Goal: Task Accomplishment & Management: Manage account settings

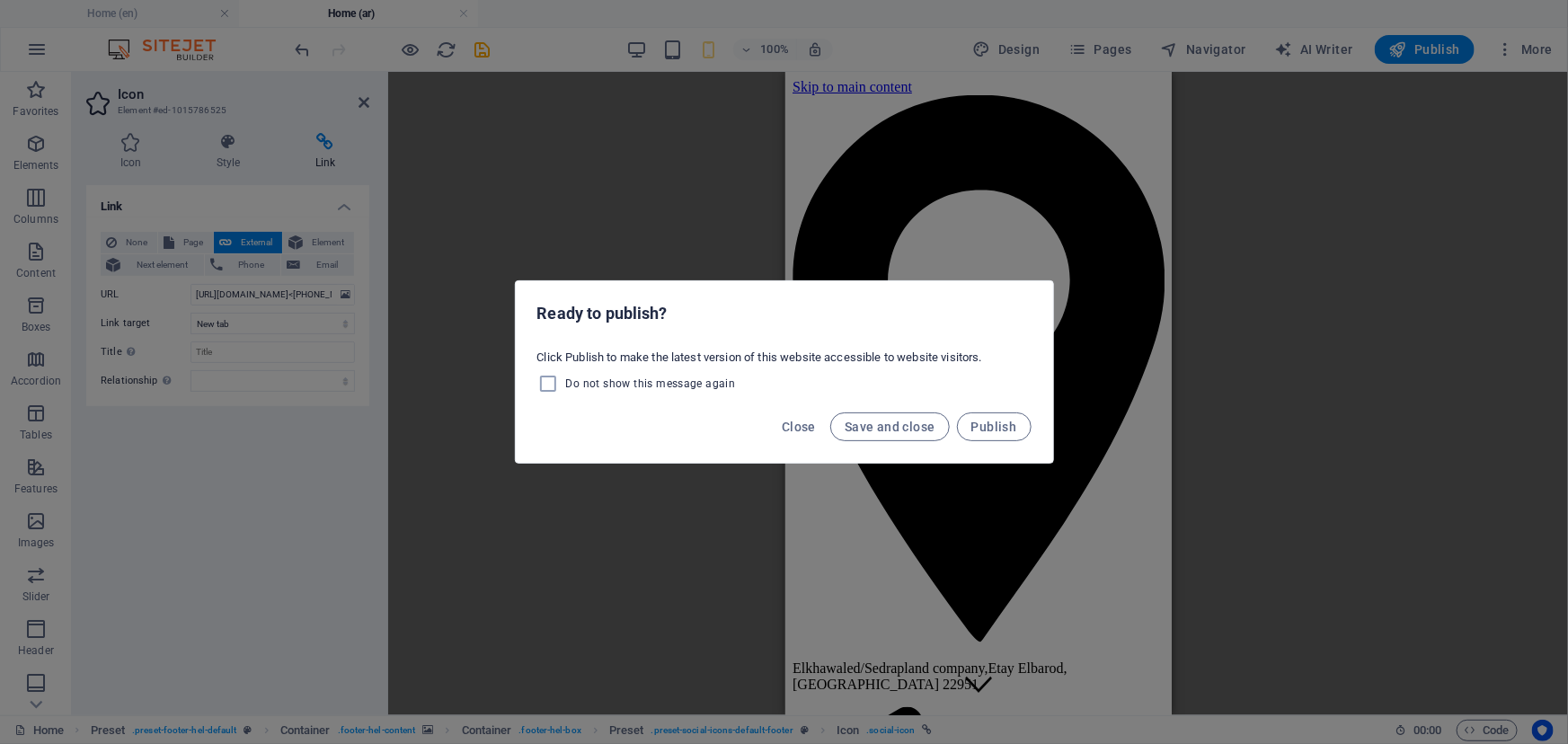
scroll to position [2535, 0]
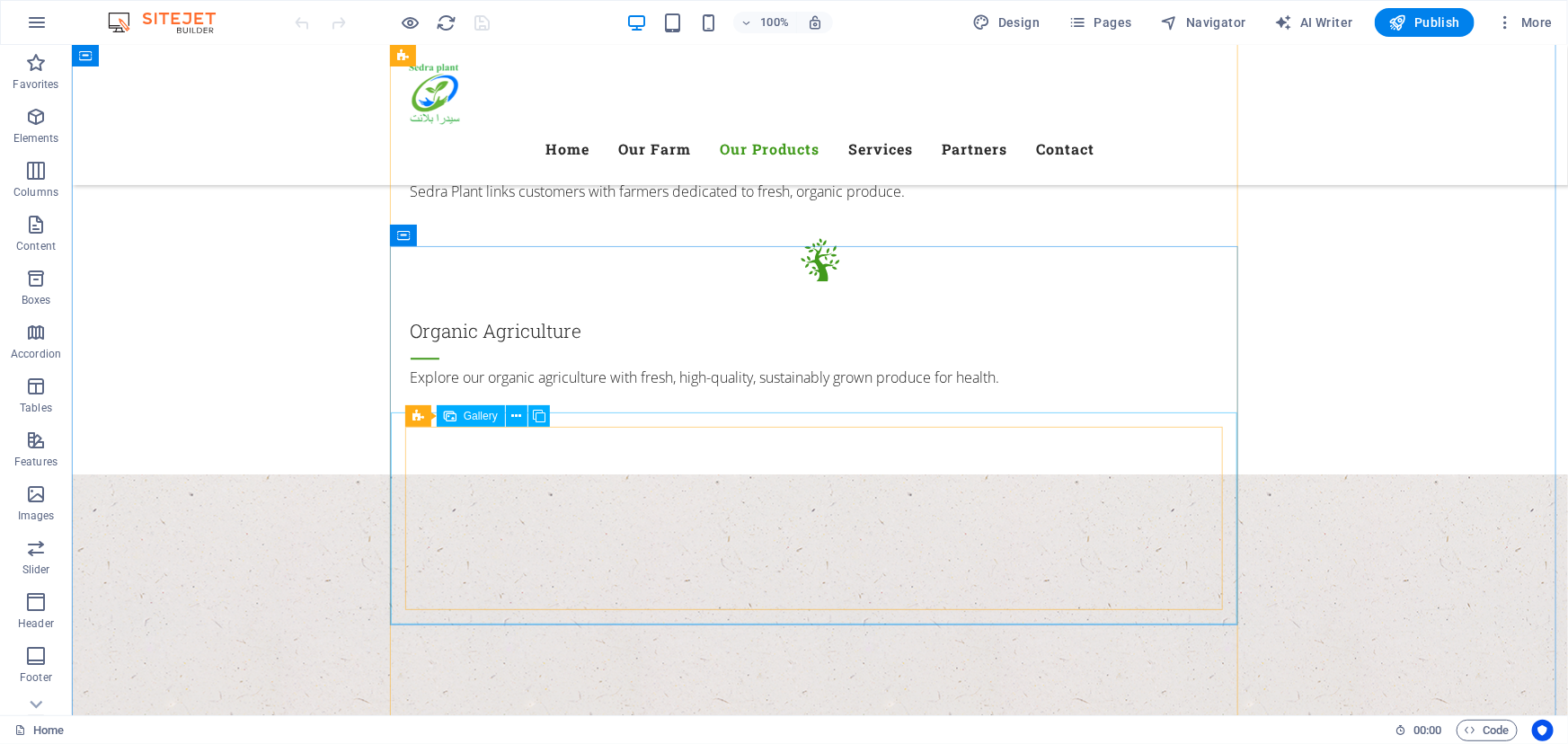
scroll to position [2939, 0]
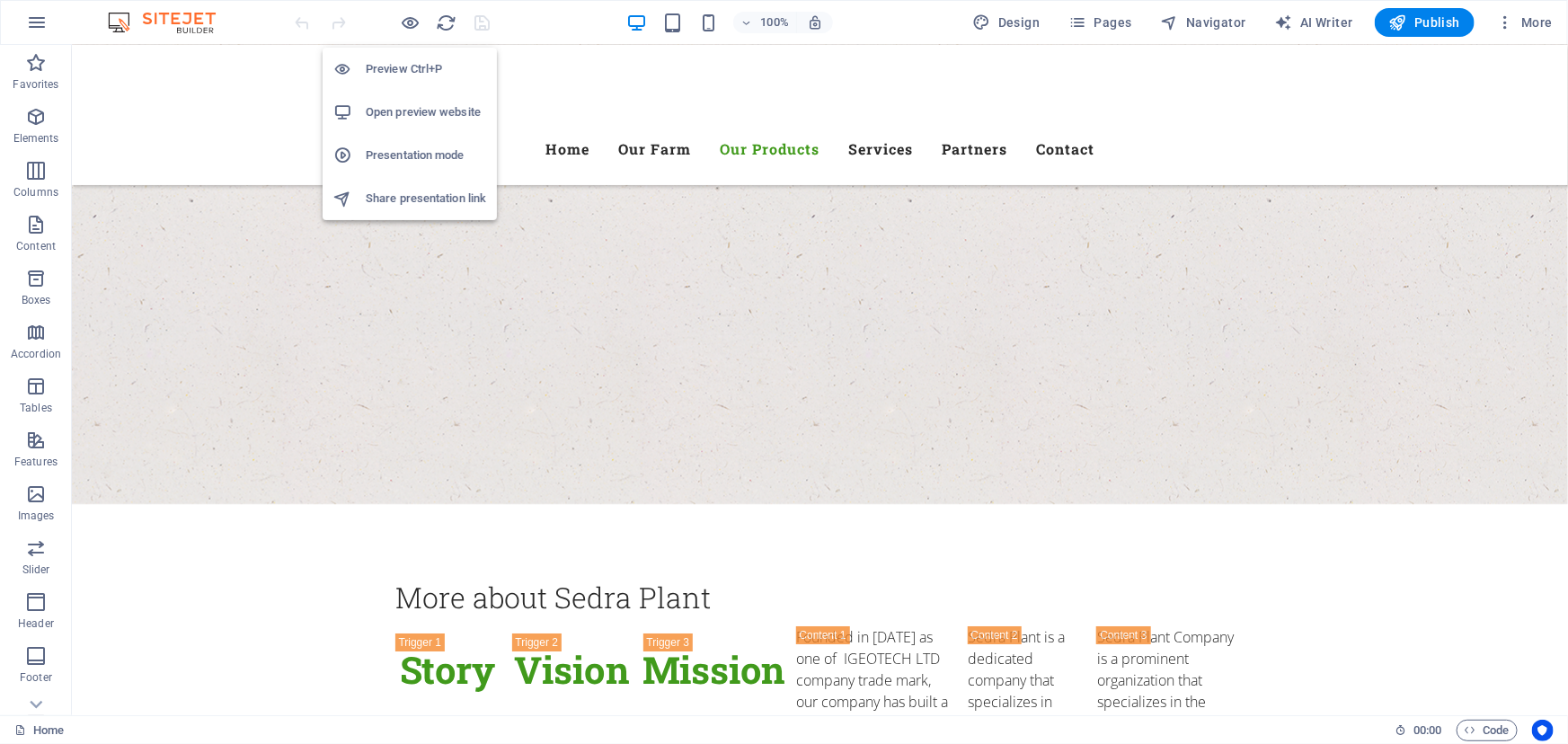
click at [410, 109] on h6 "Open preview website" at bounding box center [426, 112] width 121 height 21
click at [1512, 21] on icon "button" at bounding box center [1505, 22] width 18 height 18
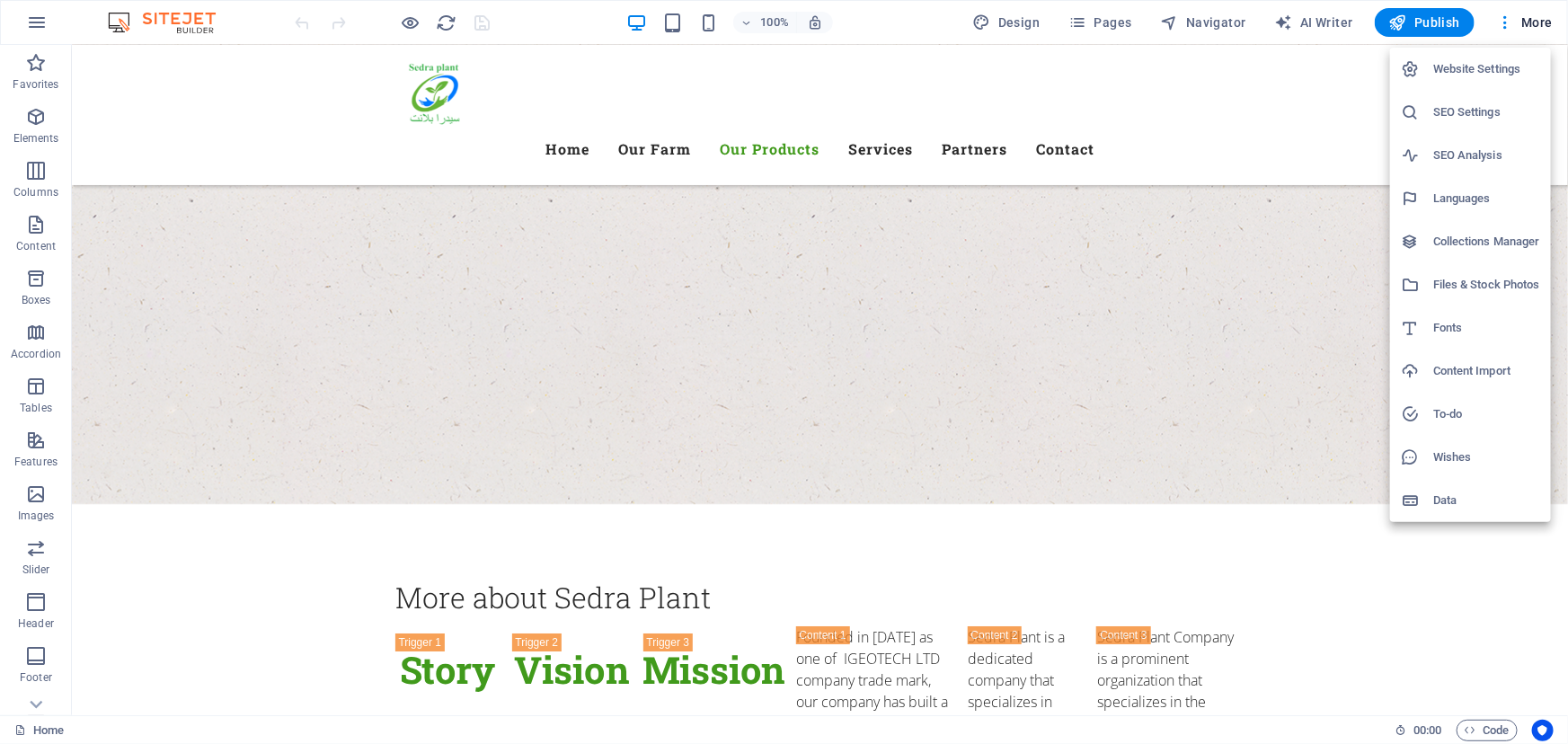
click at [1439, 500] on h6 "Data" at bounding box center [1486, 500] width 106 height 21
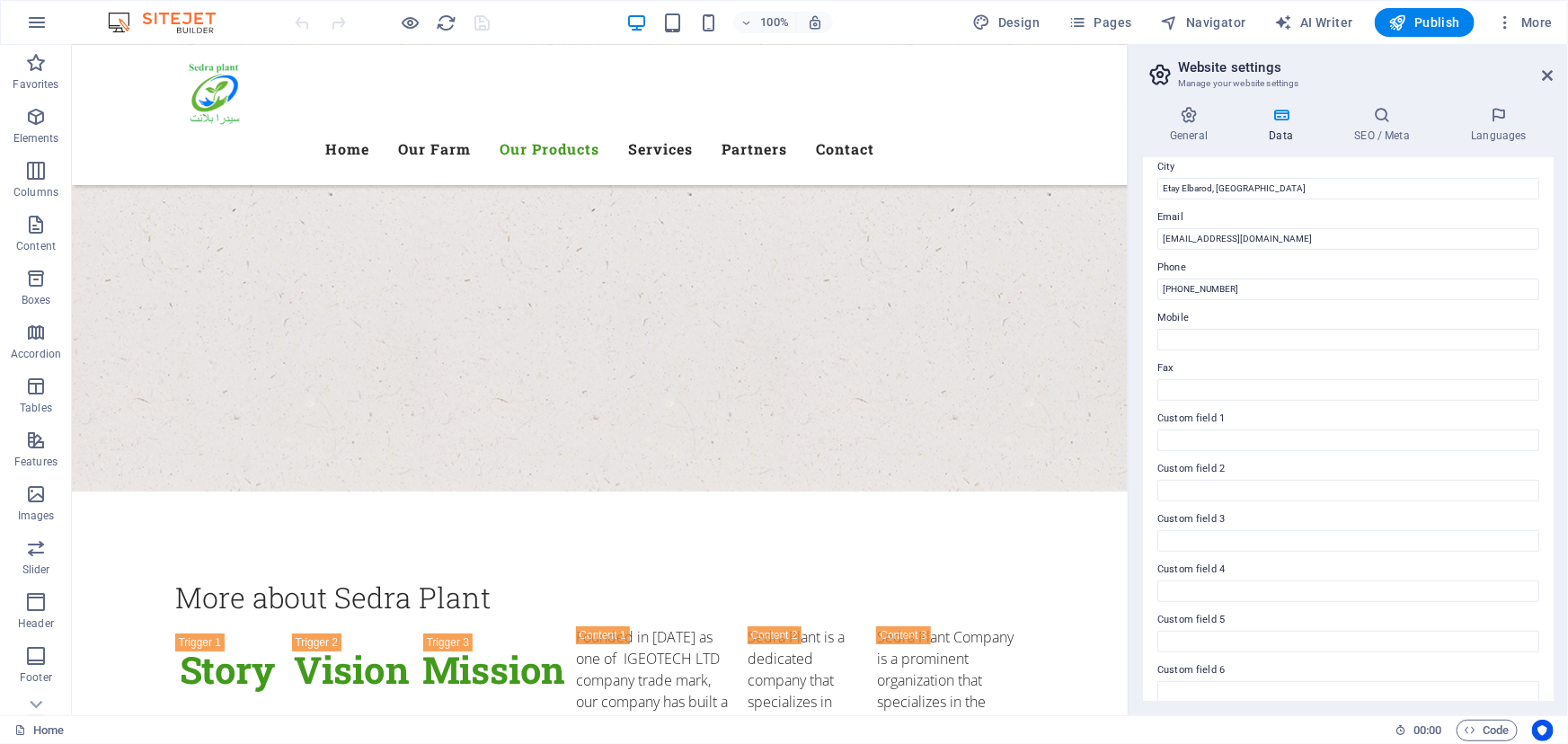
scroll to position [319, 0]
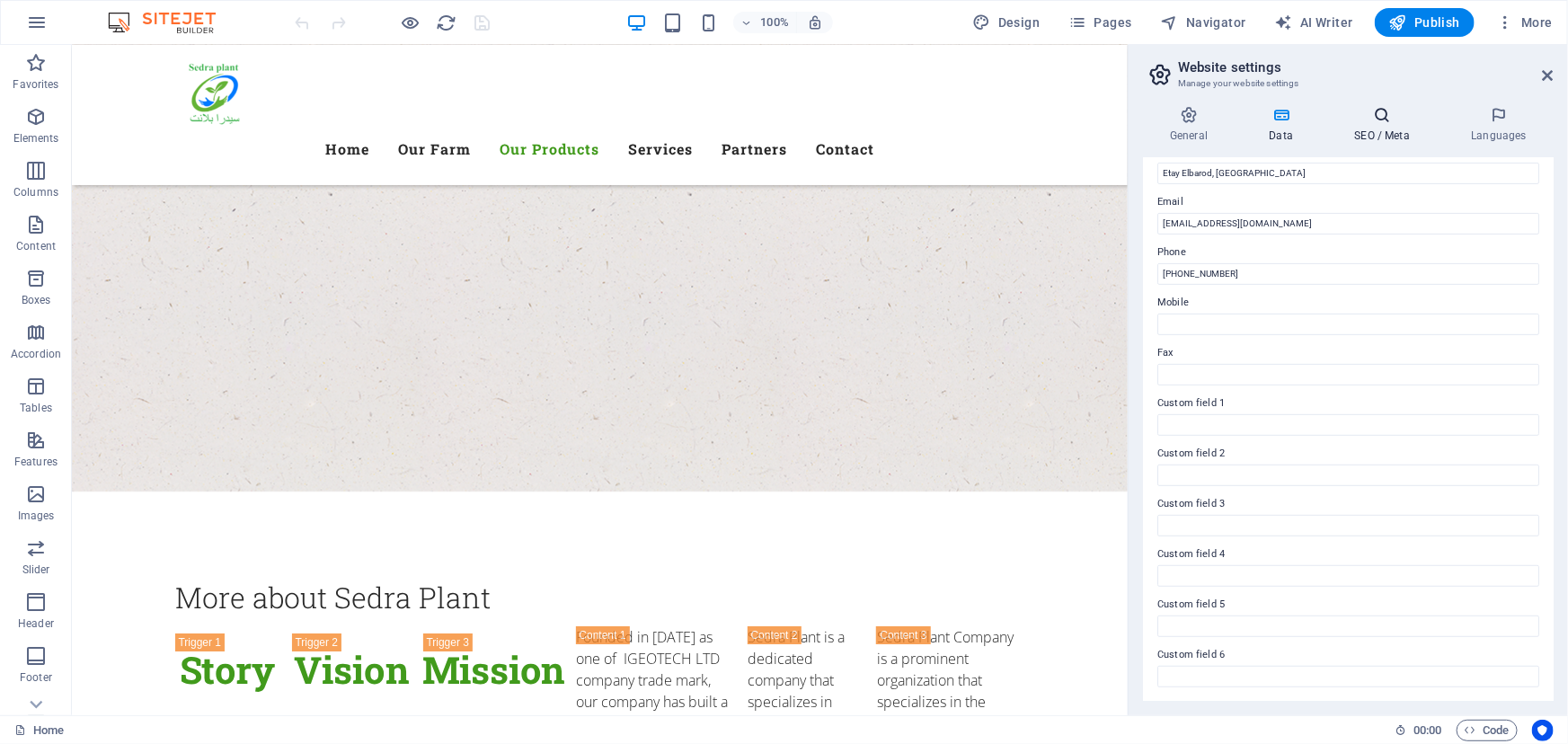
click at [1386, 127] on h4 "SEO / Meta" at bounding box center [1386, 125] width 117 height 37
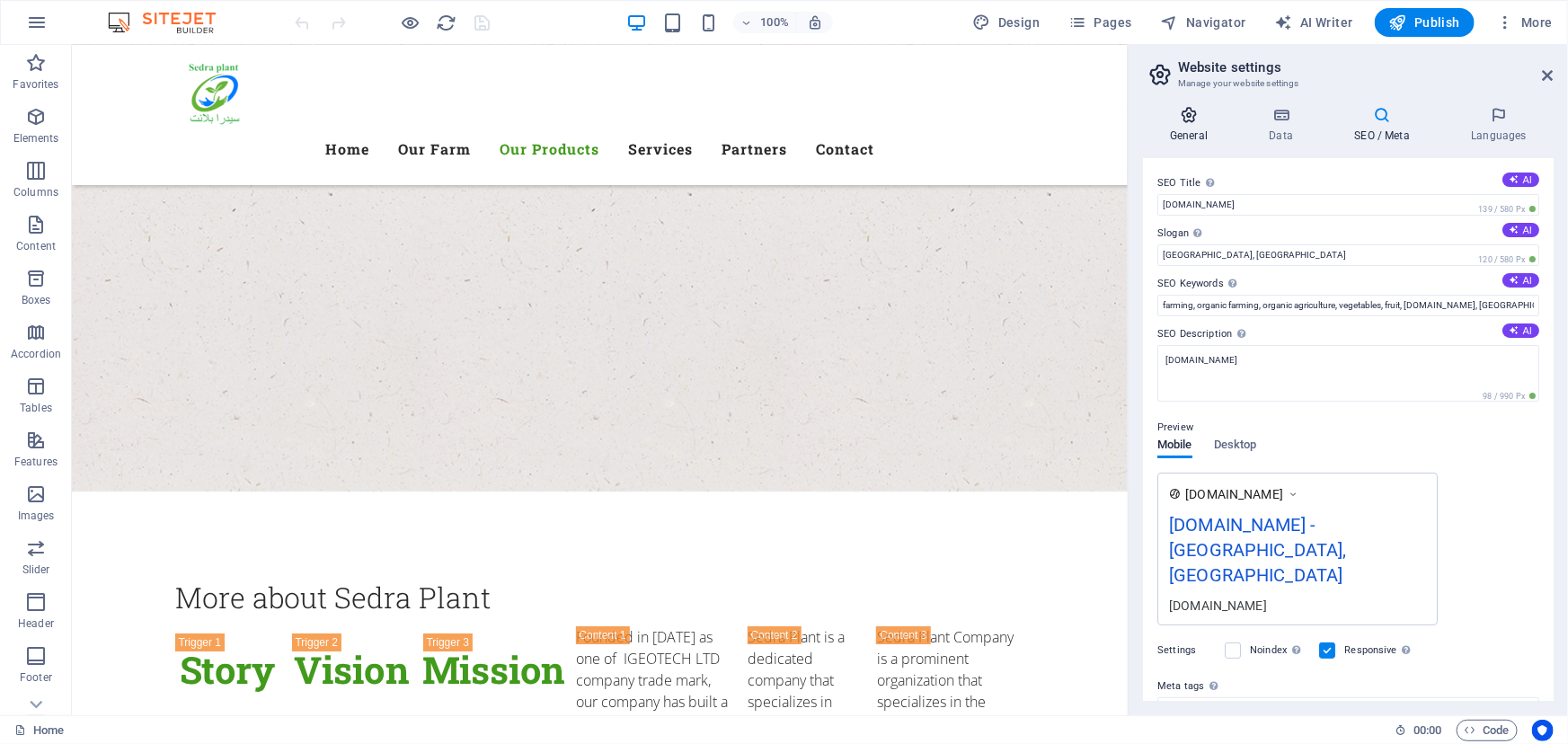
click at [1197, 118] on icon at bounding box center [1189, 115] width 92 height 18
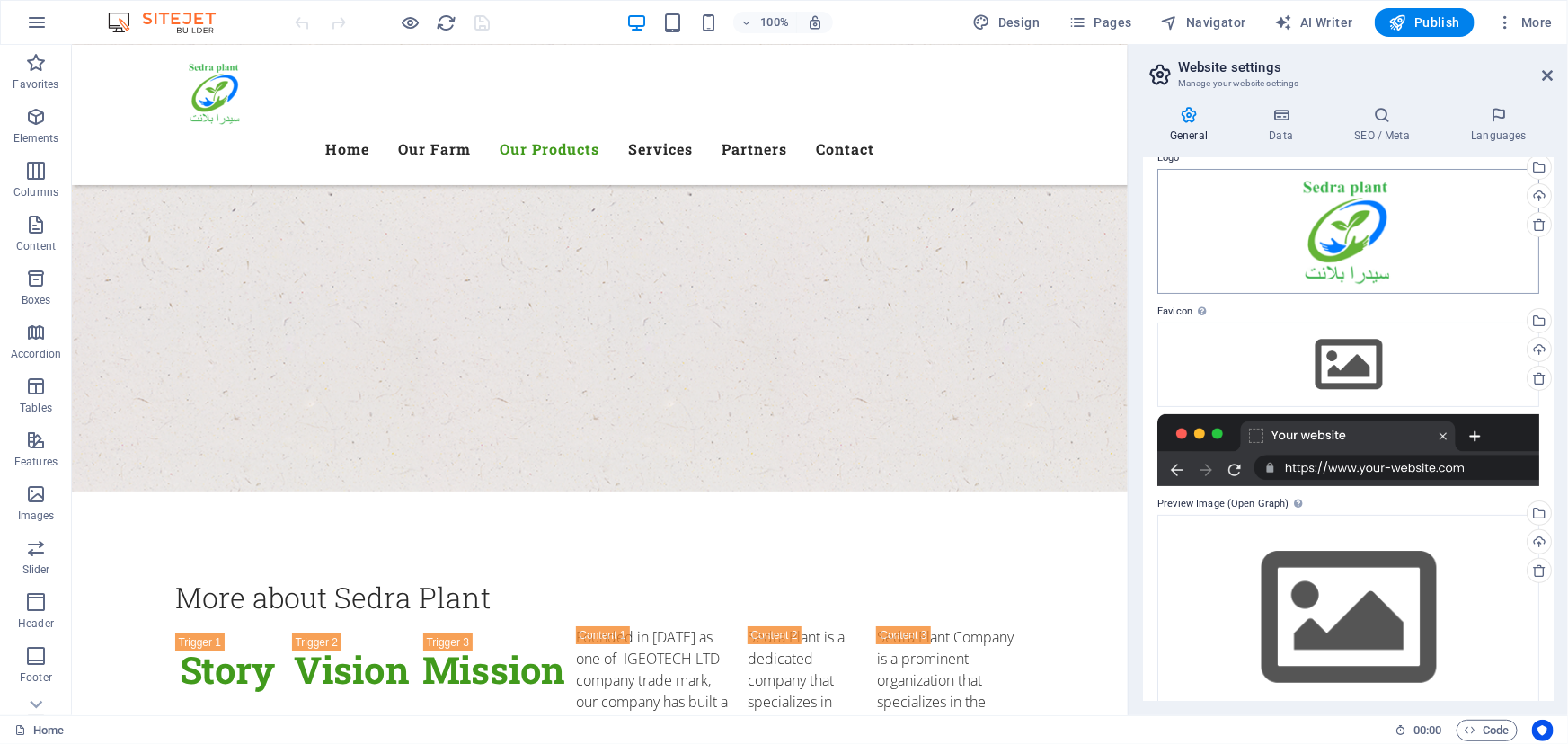
scroll to position [0, 0]
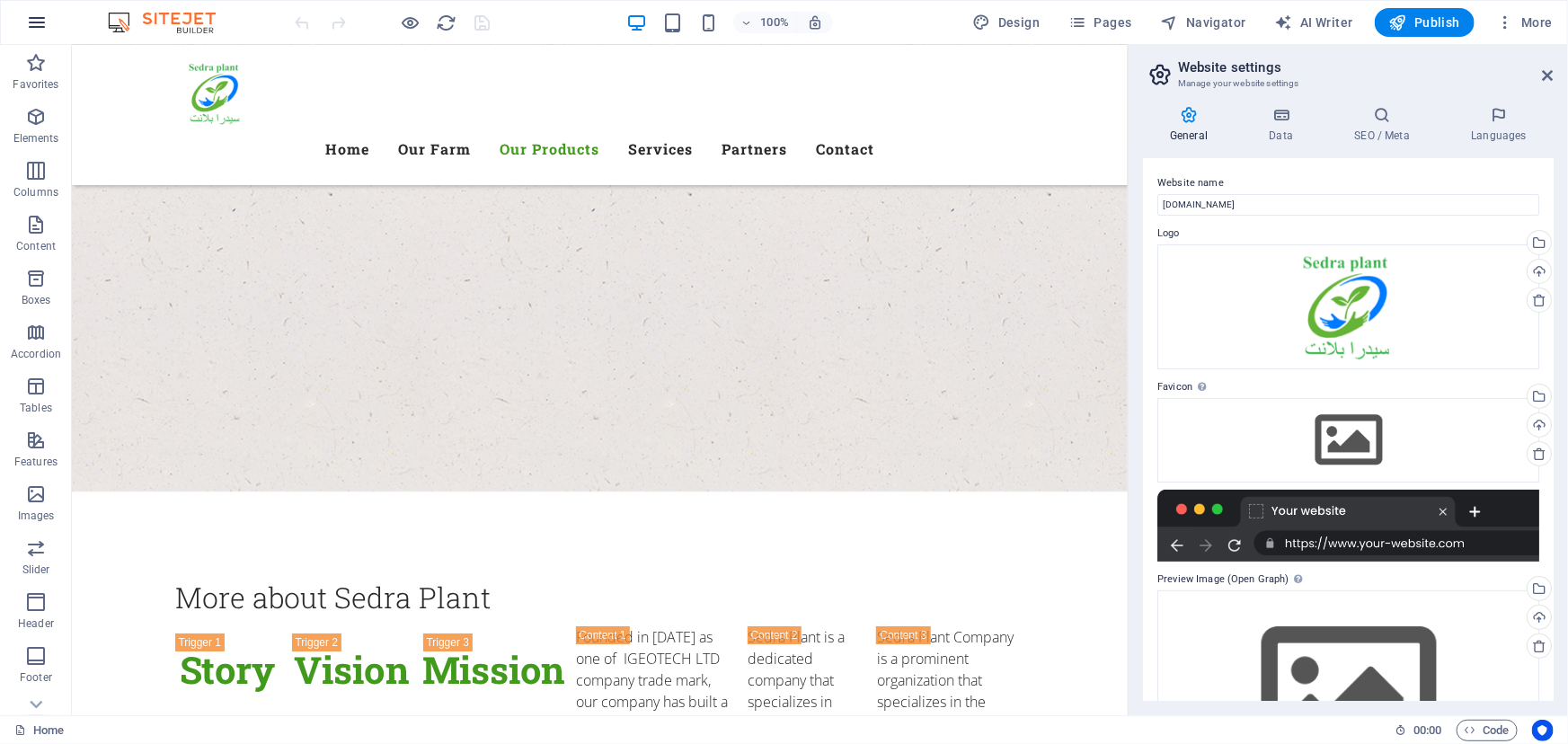
click at [40, 20] on icon "button" at bounding box center [36, 22] width 21 height 21
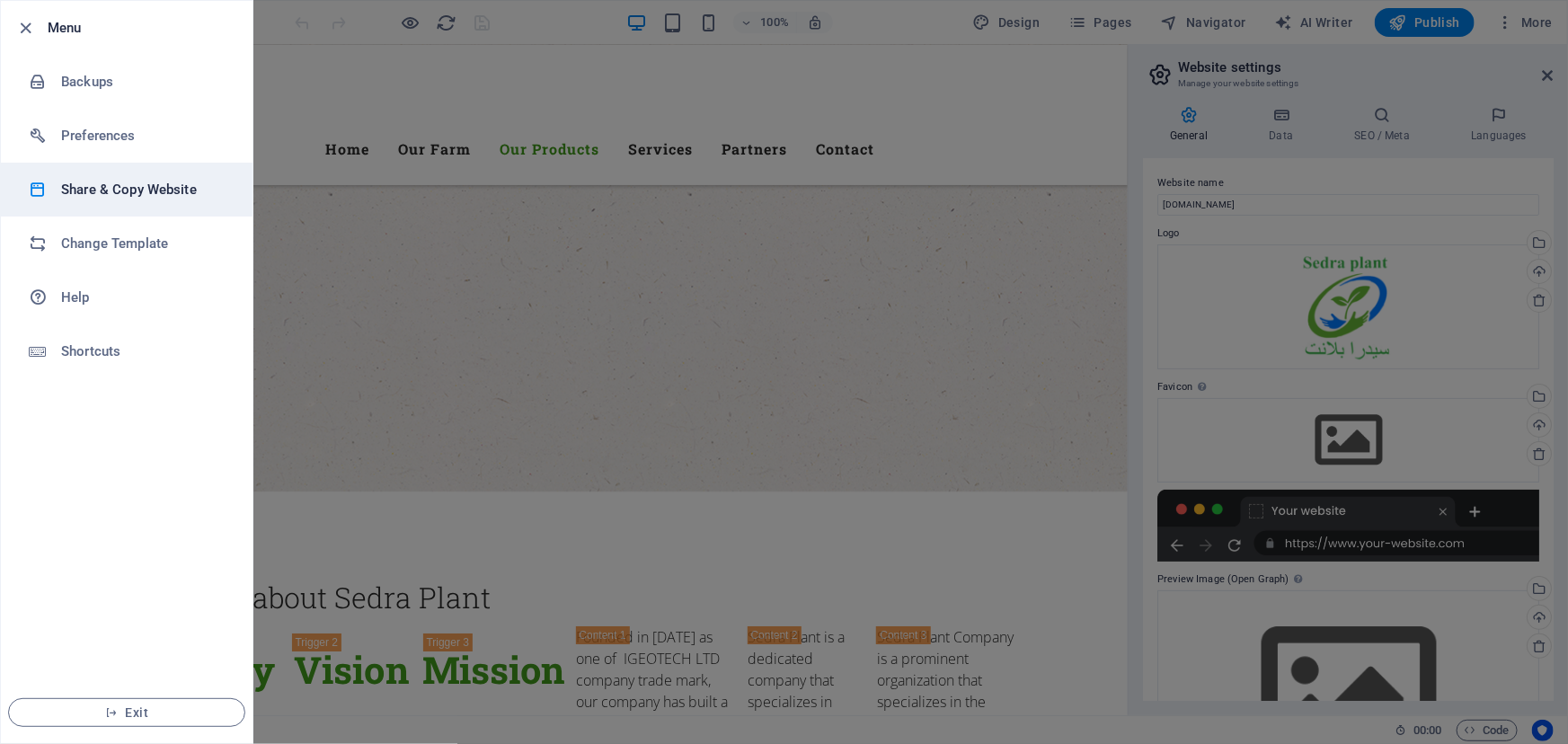
click at [135, 194] on h6 "Share & Copy Website" at bounding box center [144, 189] width 166 height 21
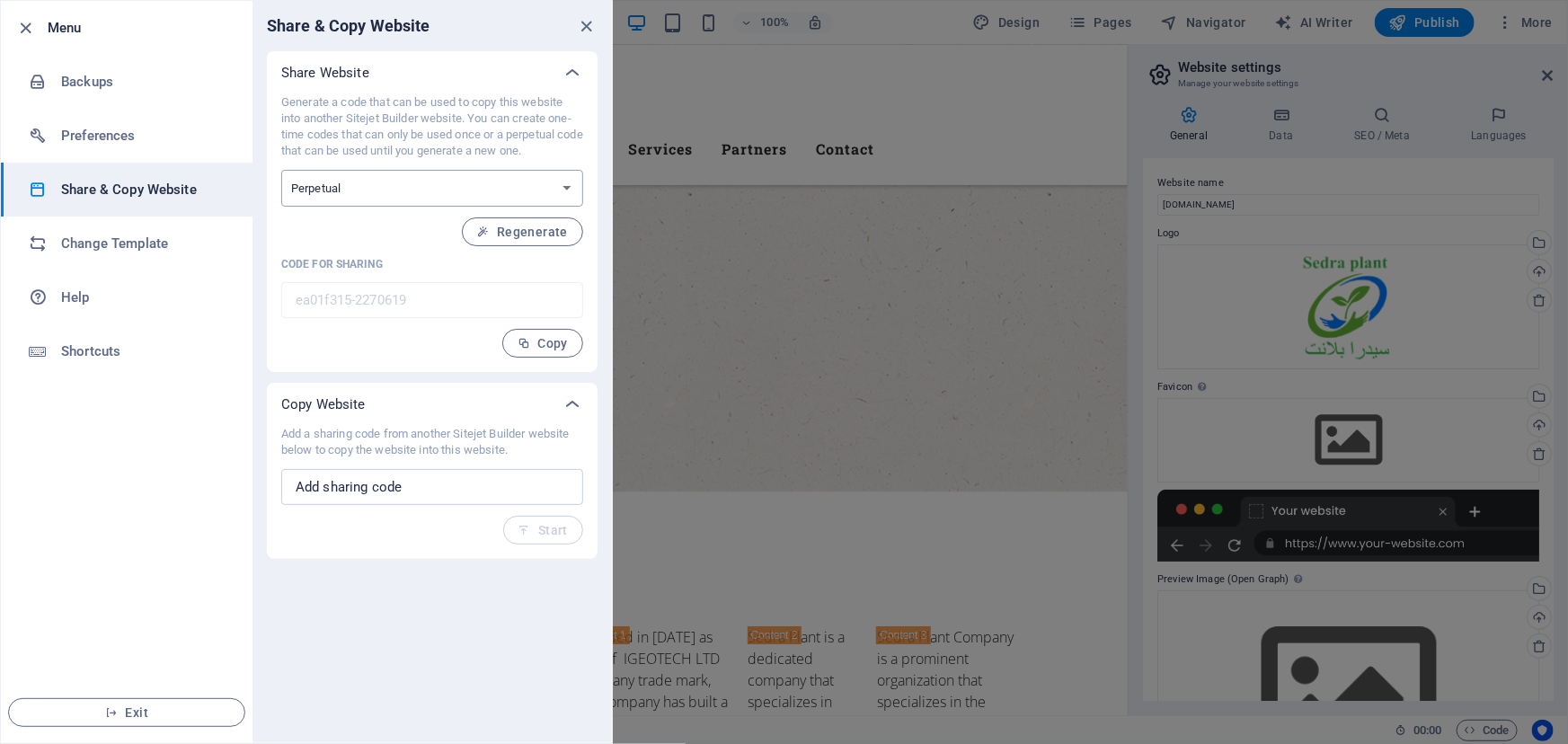
click at [471, 182] on select "One-time Perpetual" at bounding box center [432, 188] width 302 height 36
click at [469, 183] on select "One-time Perpetual" at bounding box center [432, 188] width 302 height 36
click at [521, 236] on span "Regenerate" at bounding box center [522, 231] width 91 height 14
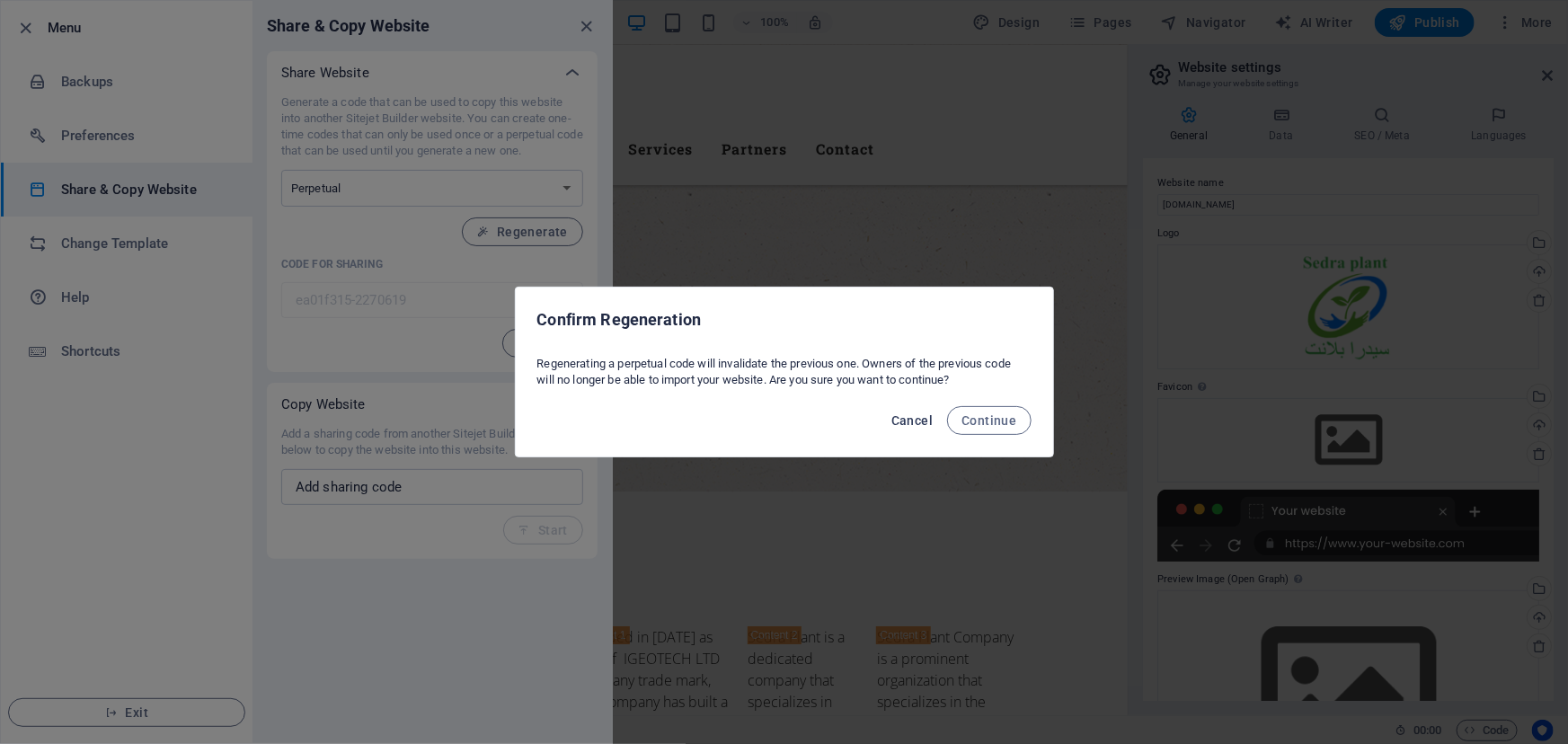
click at [924, 421] on span "Cancel" at bounding box center [911, 420] width 41 height 14
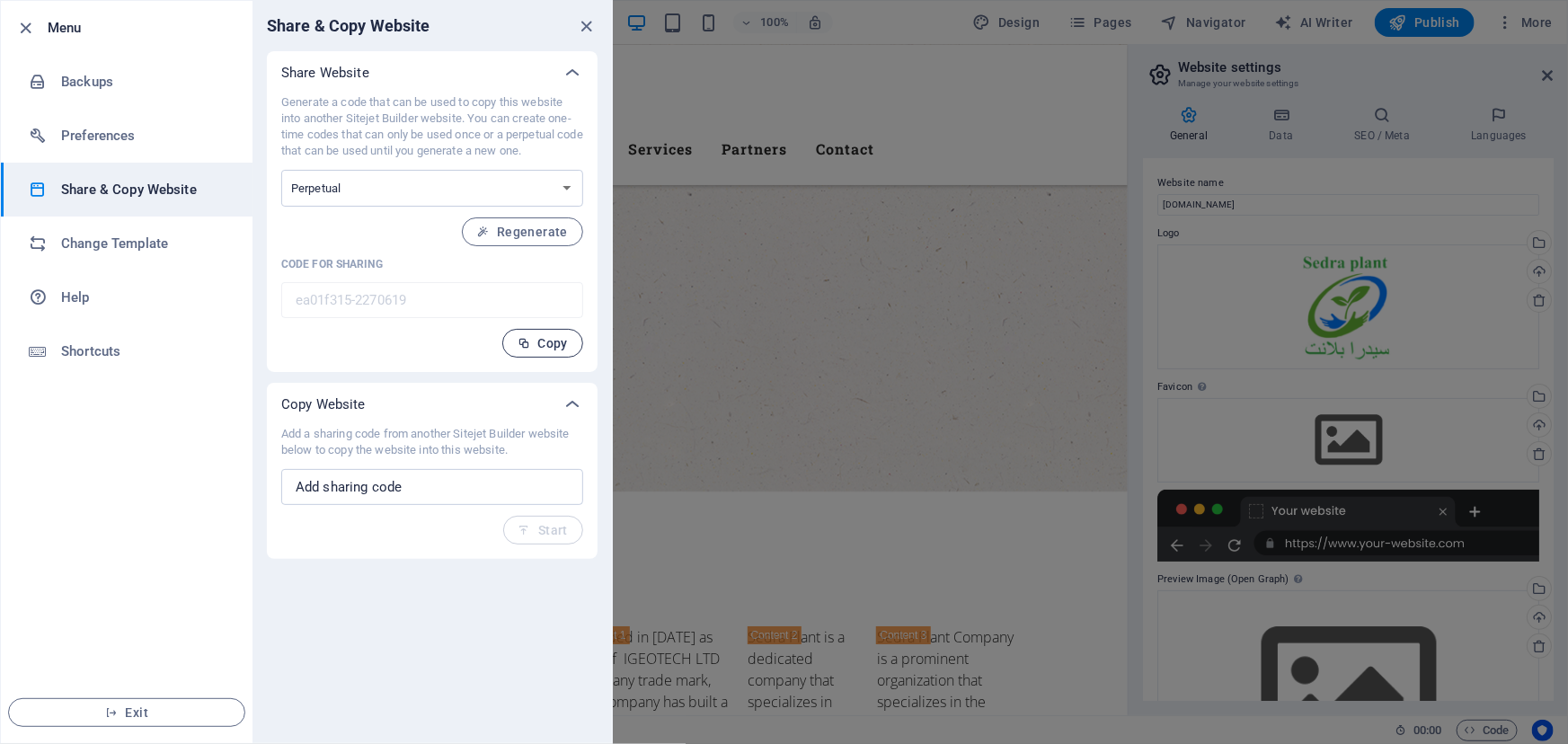
click at [551, 341] on span "Copy" at bounding box center [543, 342] width 50 height 14
click at [560, 520] on div "Add a sharing code from another Sitejet Builder website below to copy the websi…" at bounding box center [432, 485] width 302 height 119
click at [541, 503] on input "text" at bounding box center [432, 486] width 302 height 35
paste input "ea01f315-2270619"
type input "ea01f315-2270619"
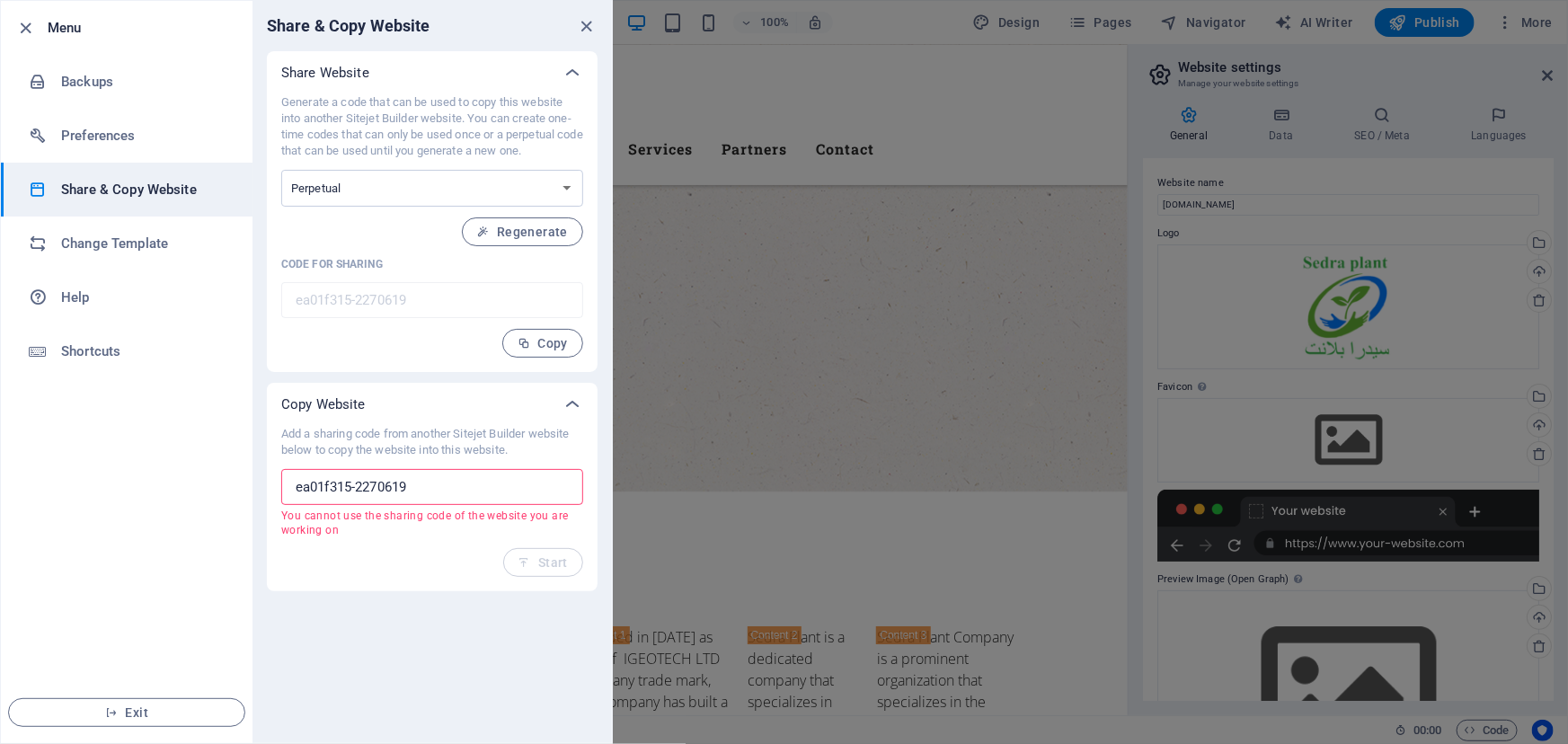
drag, startPoint x: 519, startPoint y: 493, endPoint x: 257, endPoint y: 490, distance: 262.0
click at [261, 490] on div "Share Website Generate a code that can be used to copy this website into anothe…" at bounding box center [432, 320] width 360 height 540
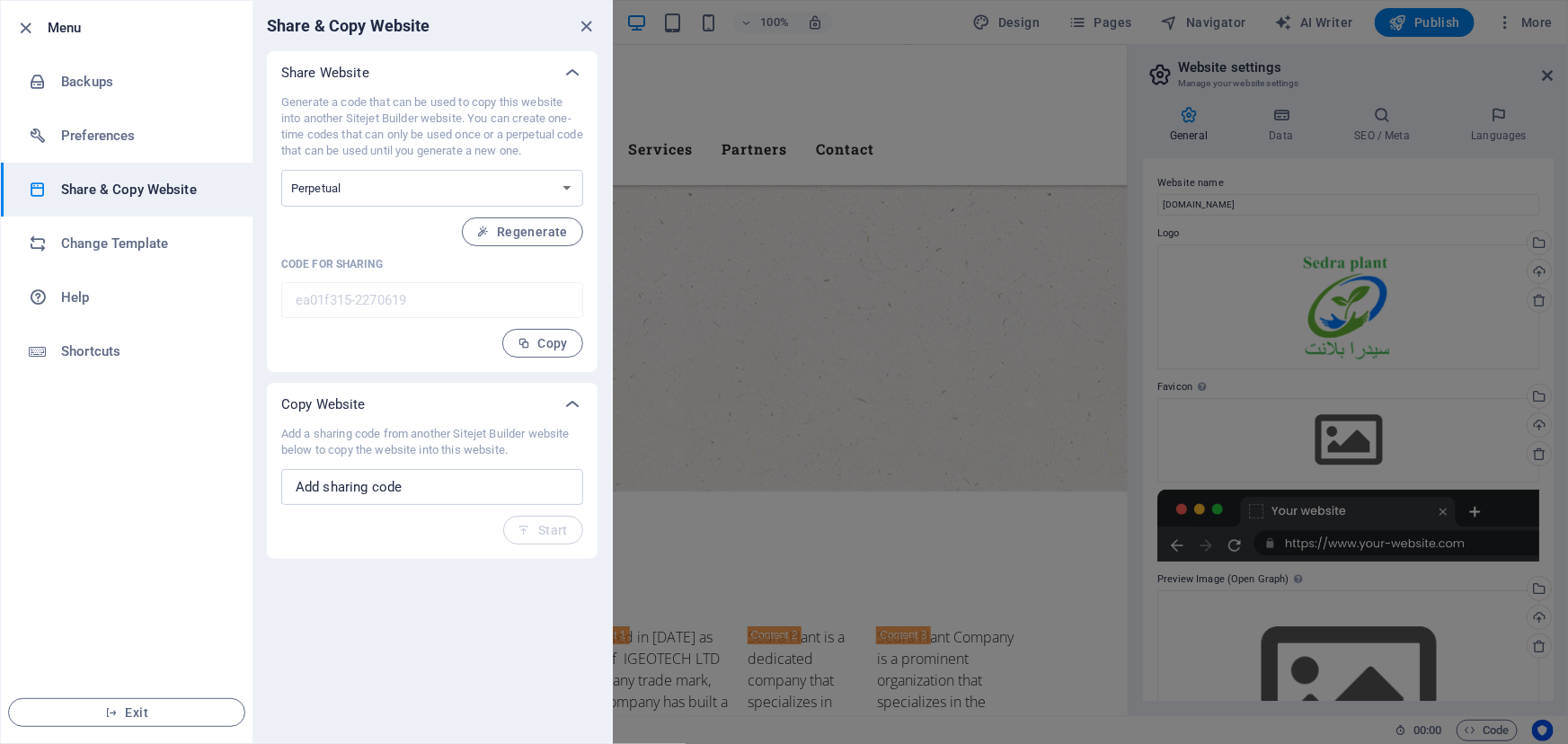
drag, startPoint x: 329, startPoint y: 433, endPoint x: 585, endPoint y: 449, distance: 256.5
click at [585, 449] on div "Add a sharing code from another Sitejet Builder website below to copy the websi…" at bounding box center [432, 492] width 331 height 133
click at [143, 248] on h6 "Change Template" at bounding box center [144, 244] width 166 height 21
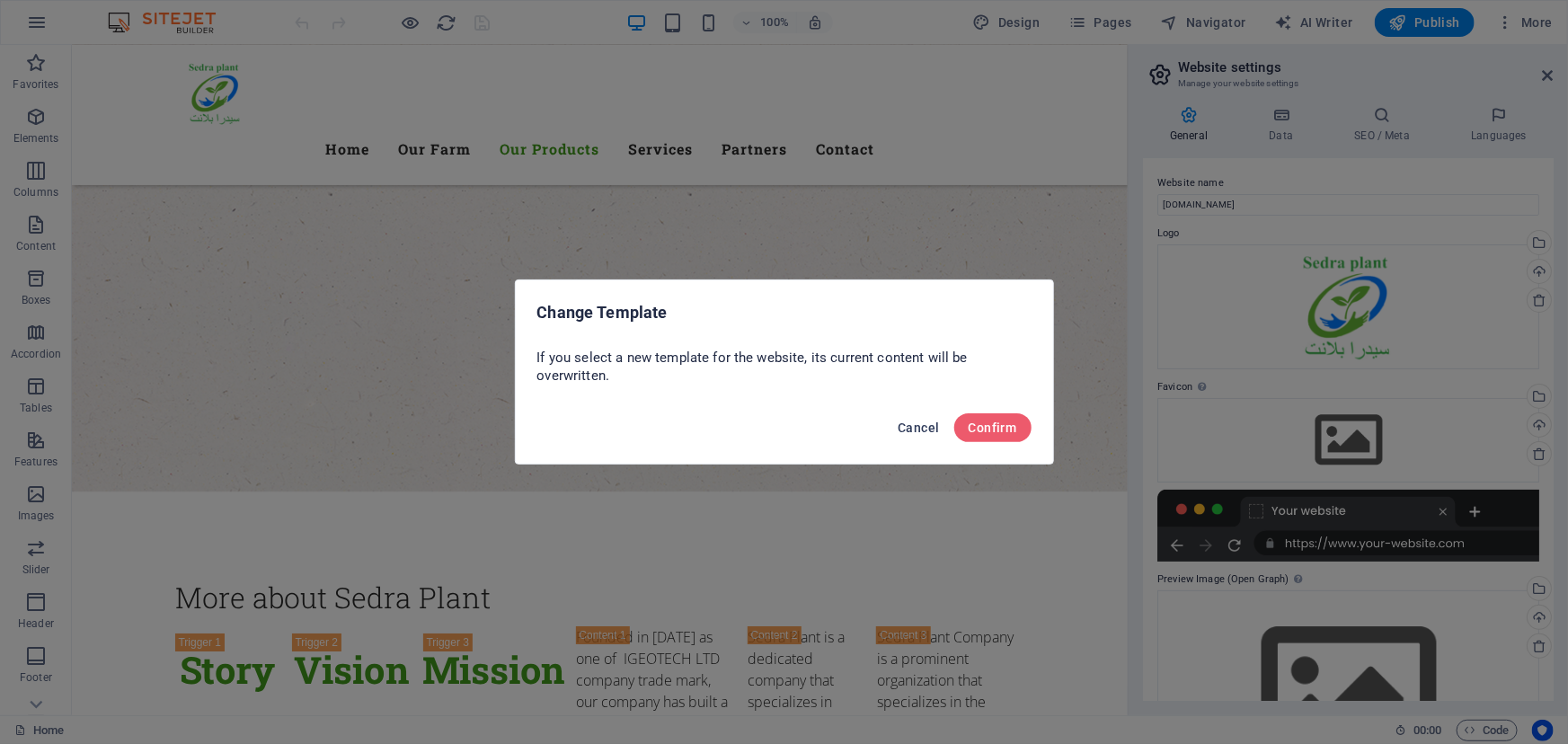
drag, startPoint x: 916, startPoint y: 422, endPoint x: 467, endPoint y: 323, distance: 459.8
click at [916, 422] on span "Cancel" at bounding box center [918, 427] width 41 height 14
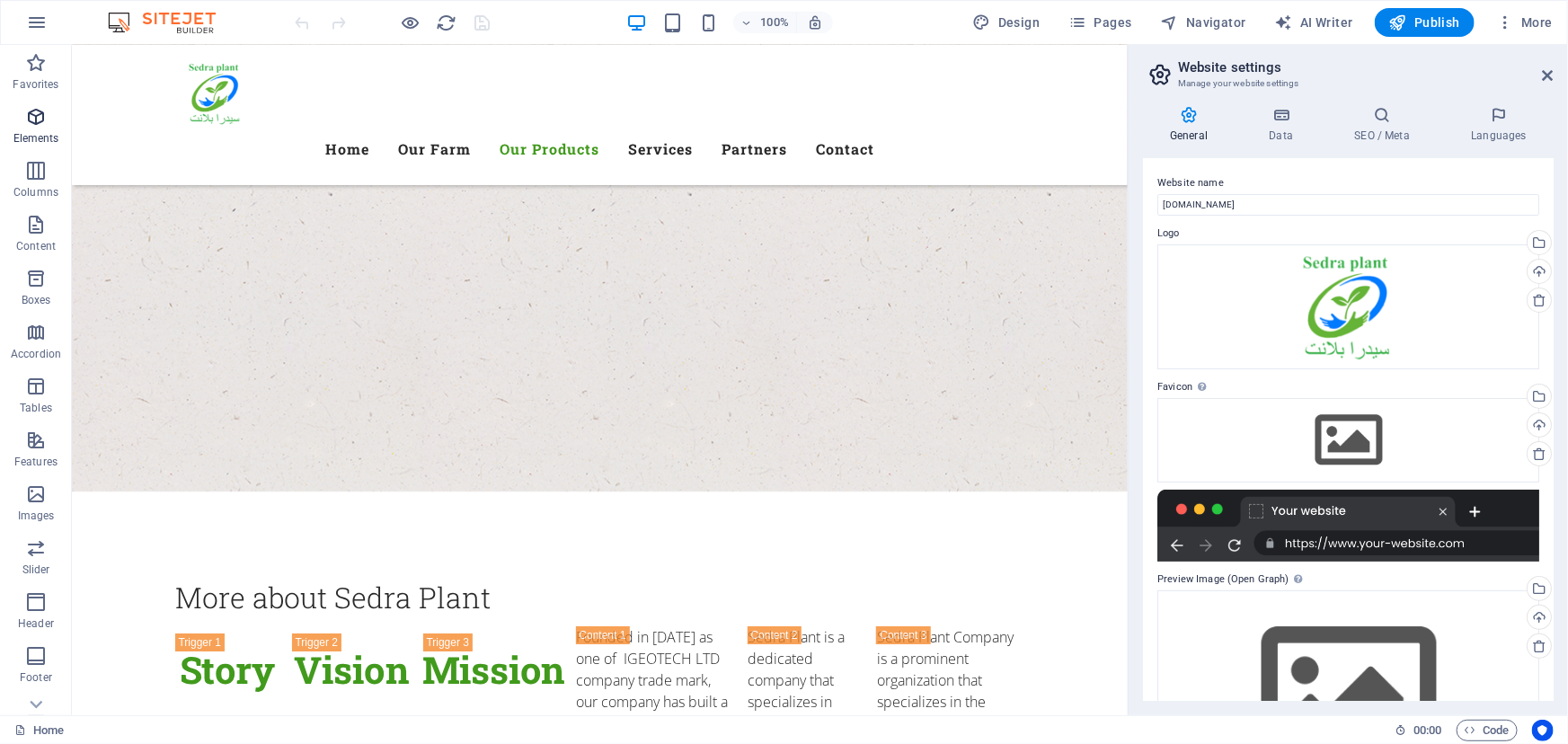
click at [35, 126] on icon "button" at bounding box center [35, 117] width 21 height 21
click at [35, 178] on icon "button" at bounding box center [35, 171] width 21 height 21
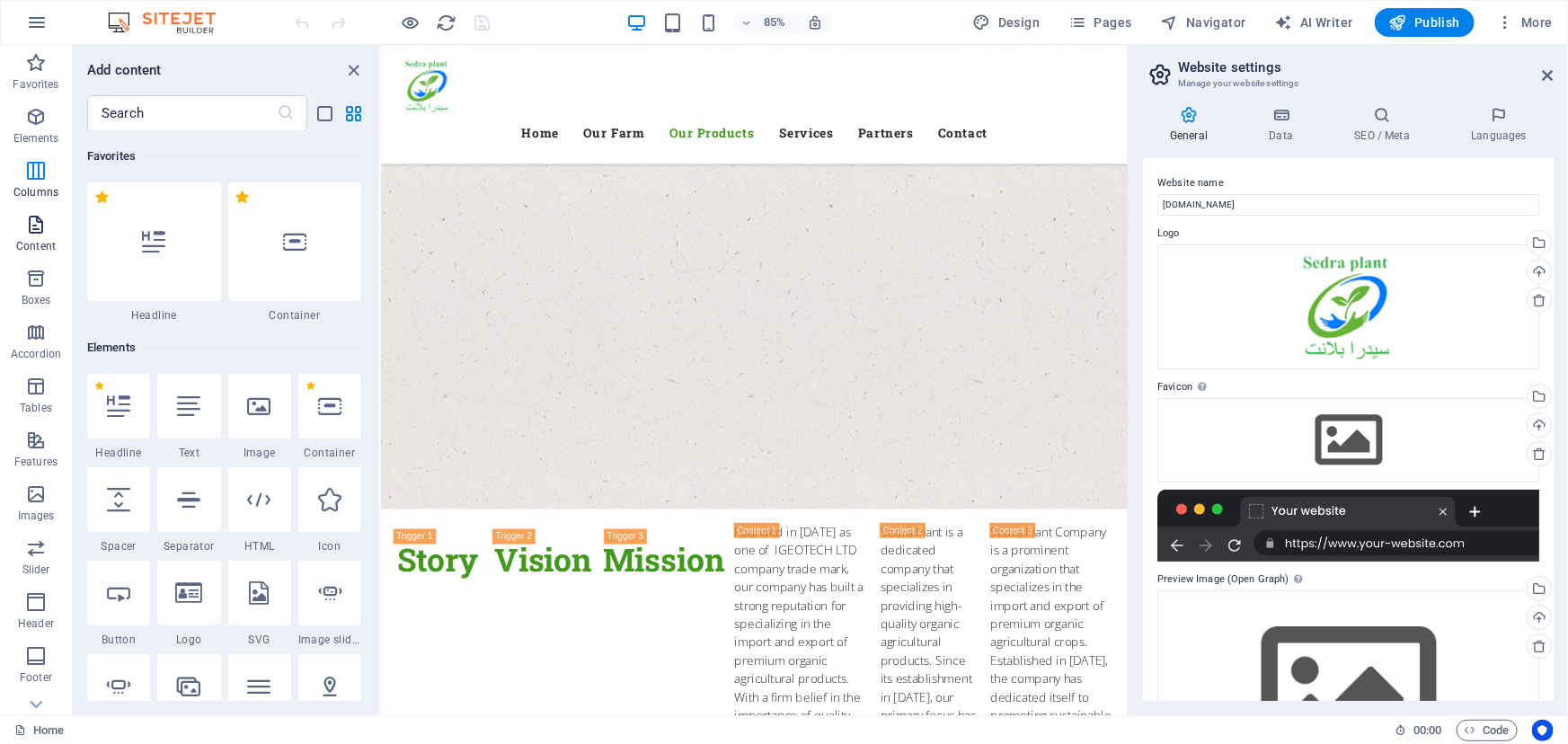
scroll to position [446, 0]
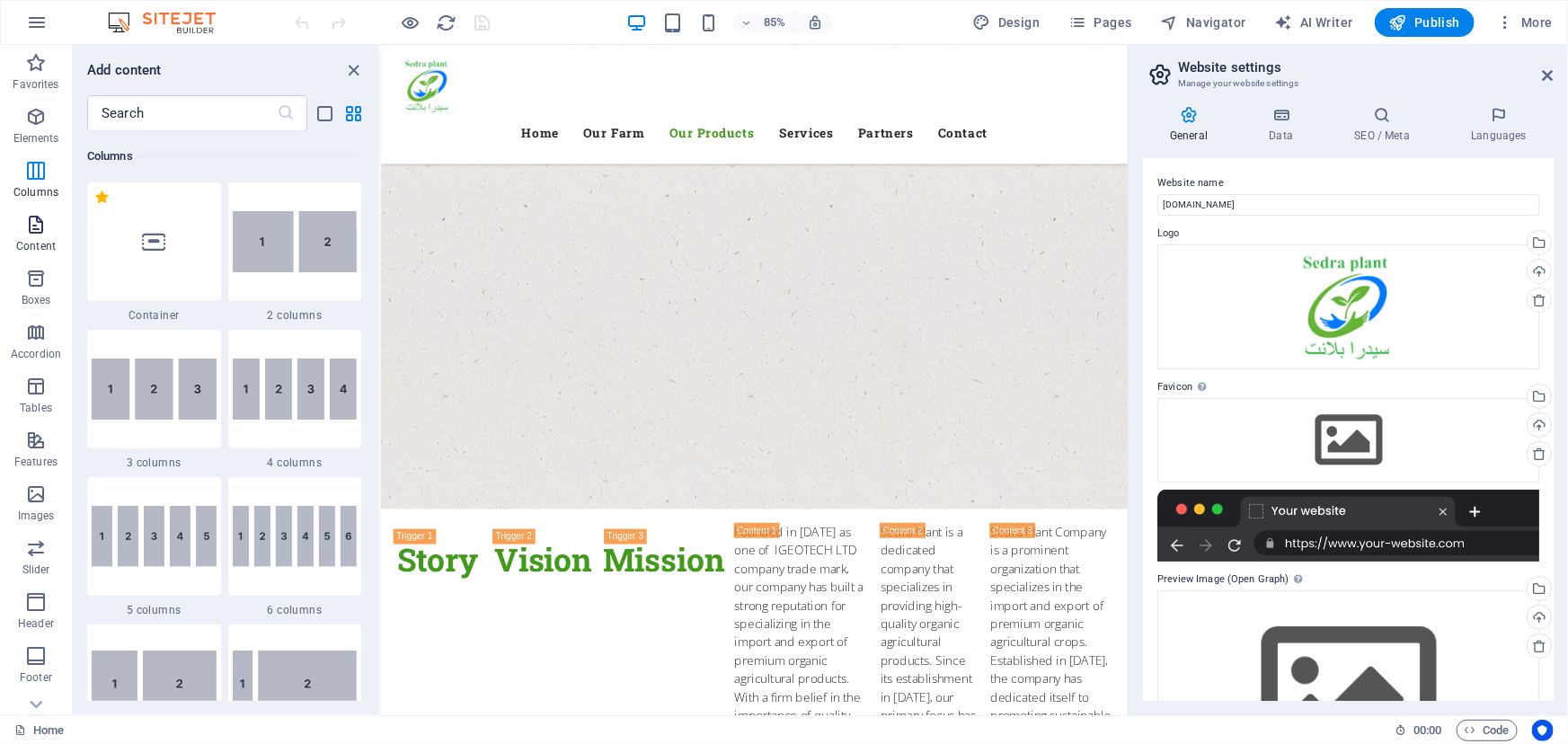
click at [36, 226] on icon "button" at bounding box center [35, 224] width 21 height 21
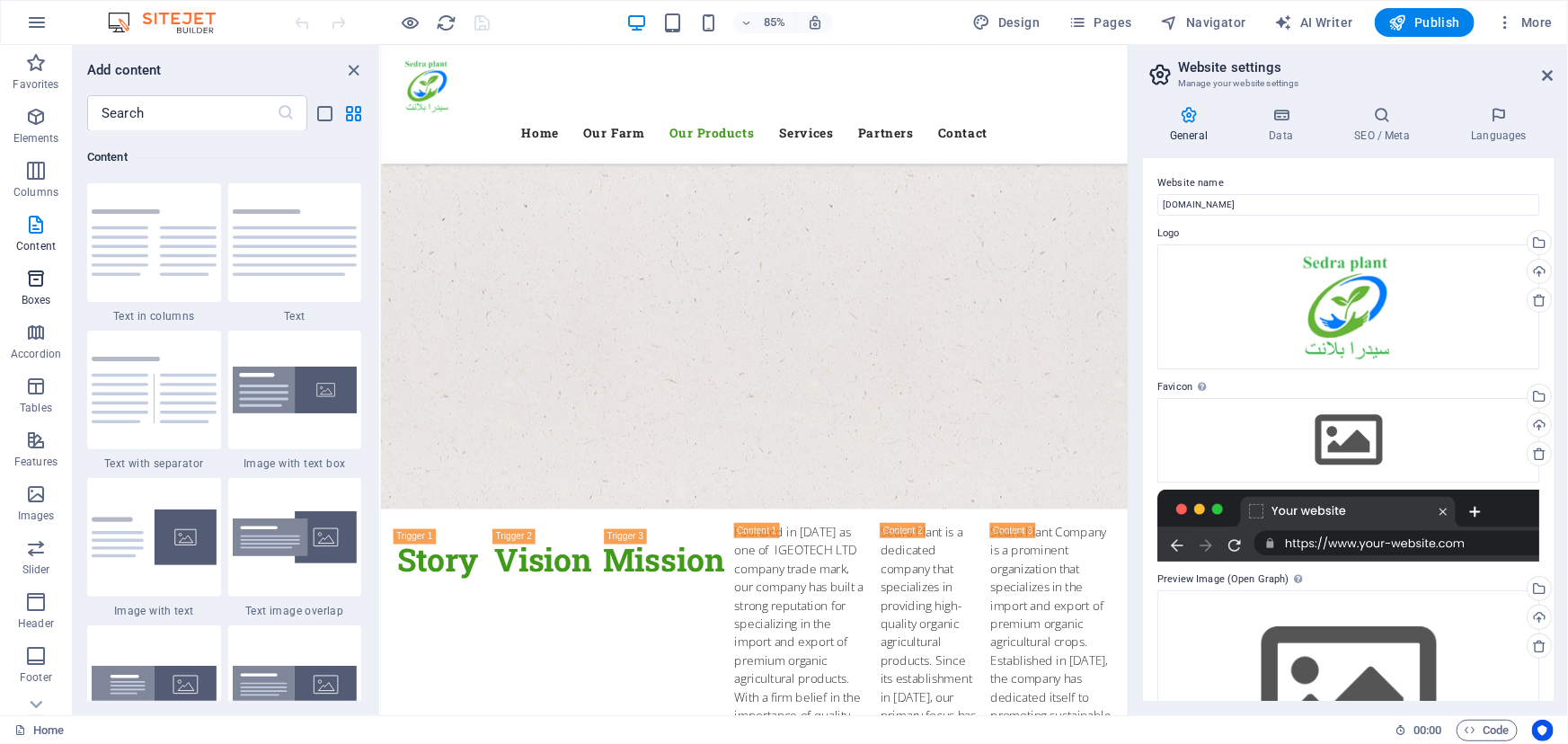
click at [38, 277] on icon "button" at bounding box center [35, 278] width 21 height 21
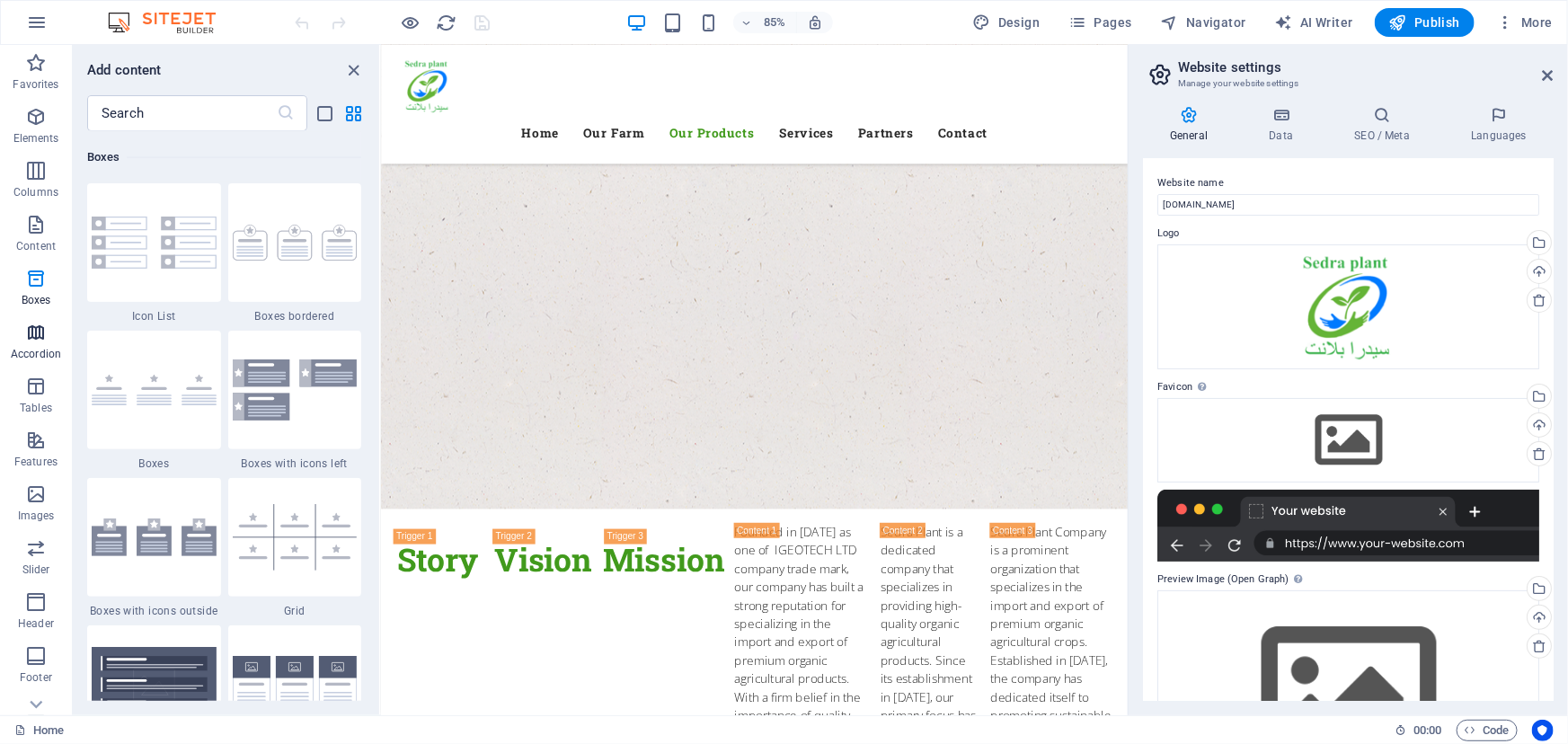
click at [45, 341] on icon "button" at bounding box center [35, 332] width 21 height 21
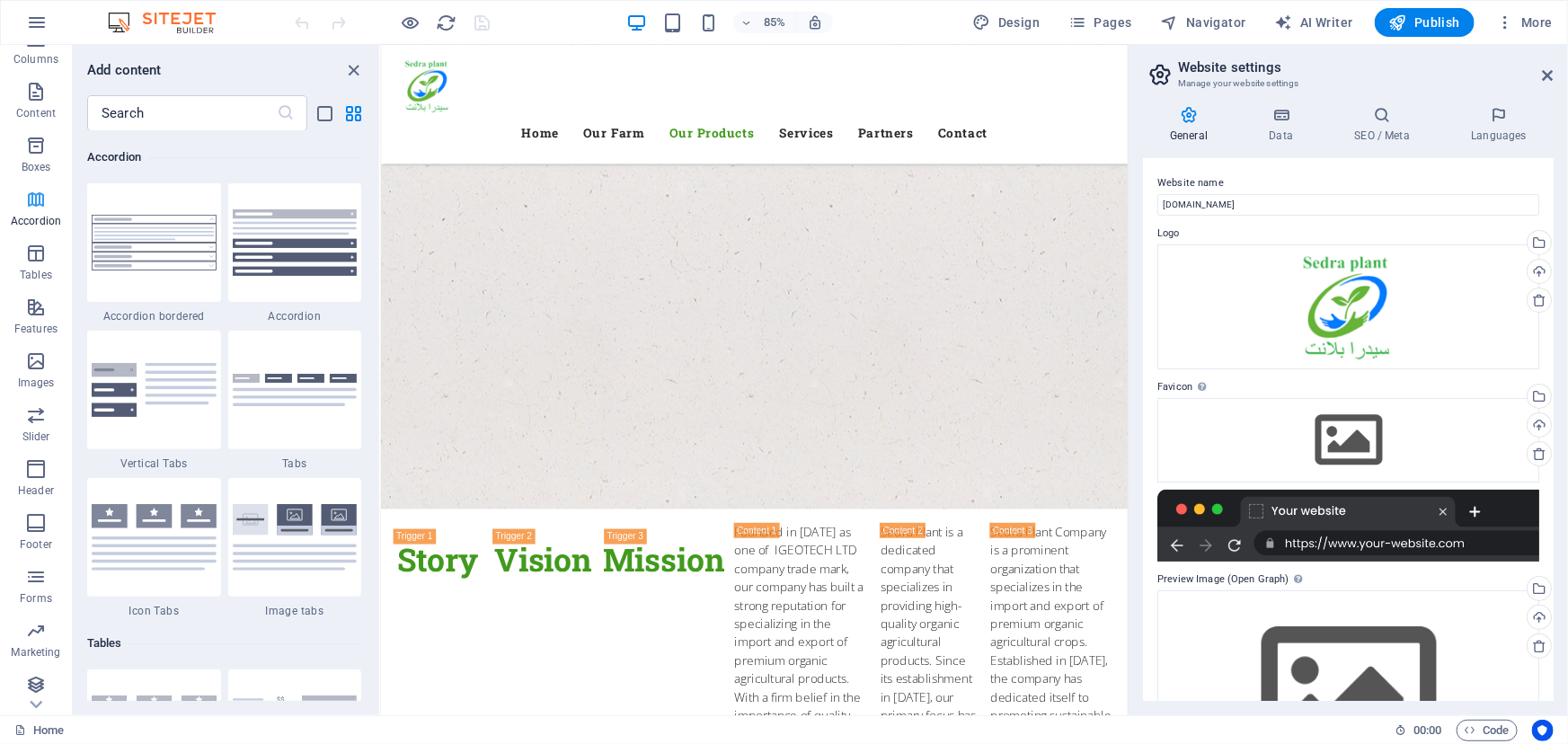
scroll to position [137, 0]
click at [163, 111] on input "text" at bounding box center [182, 112] width 190 height 35
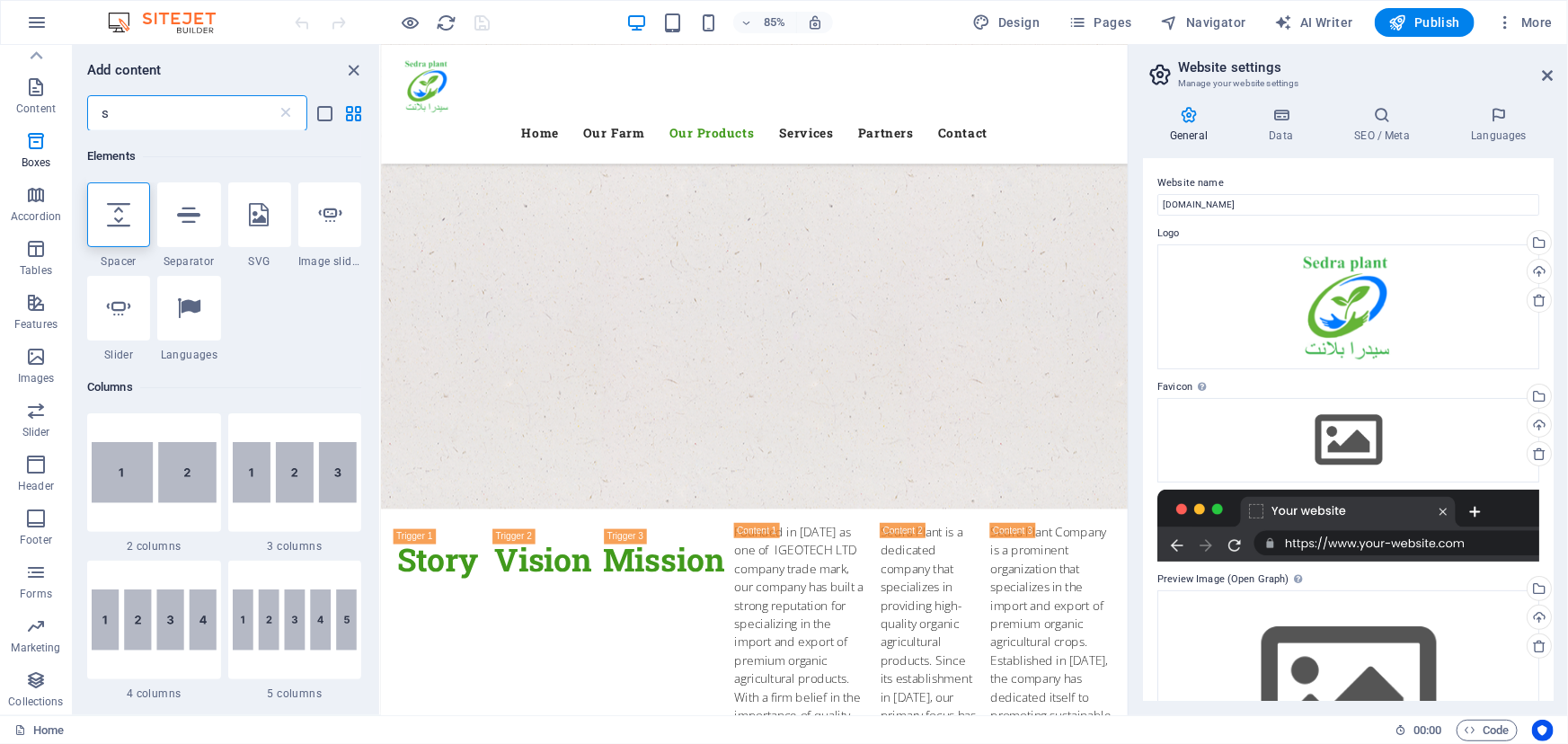
scroll to position [0, 0]
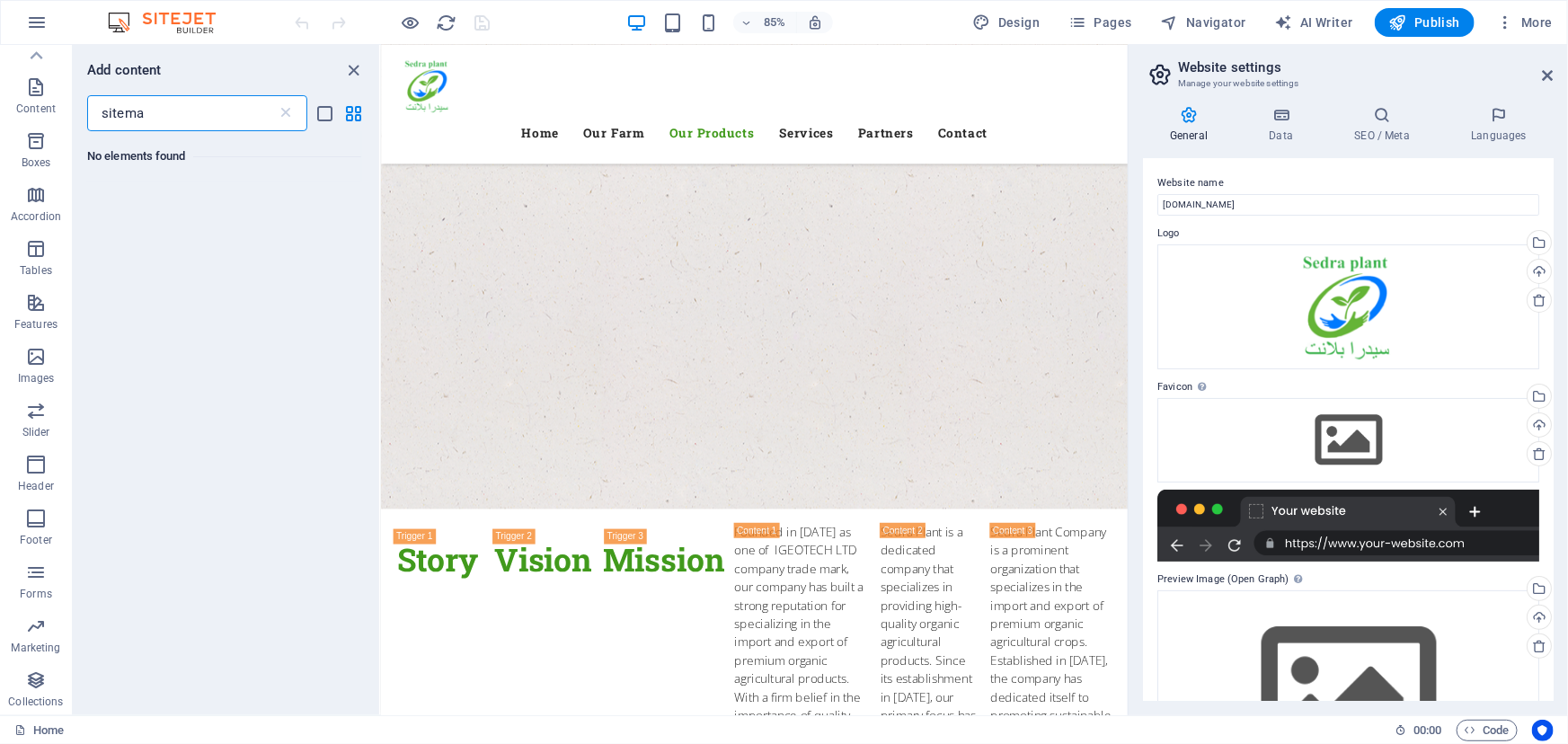
type input "sitemap"
drag, startPoint x: 163, startPoint y: 111, endPoint x: 88, endPoint y: 121, distance: 75.7
click at [88, 121] on input "sitemap" at bounding box center [182, 112] width 190 height 35
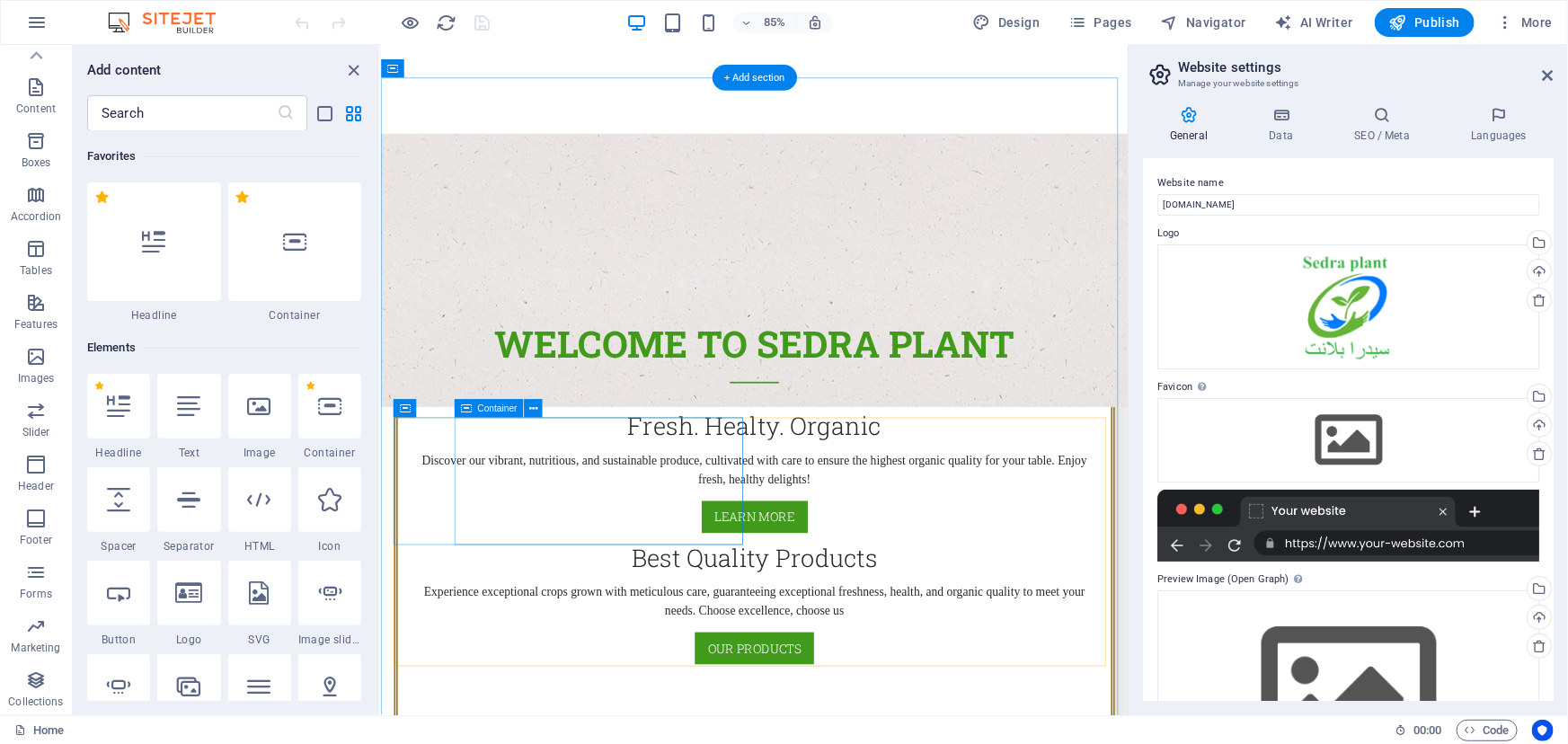
scroll to position [244, 0]
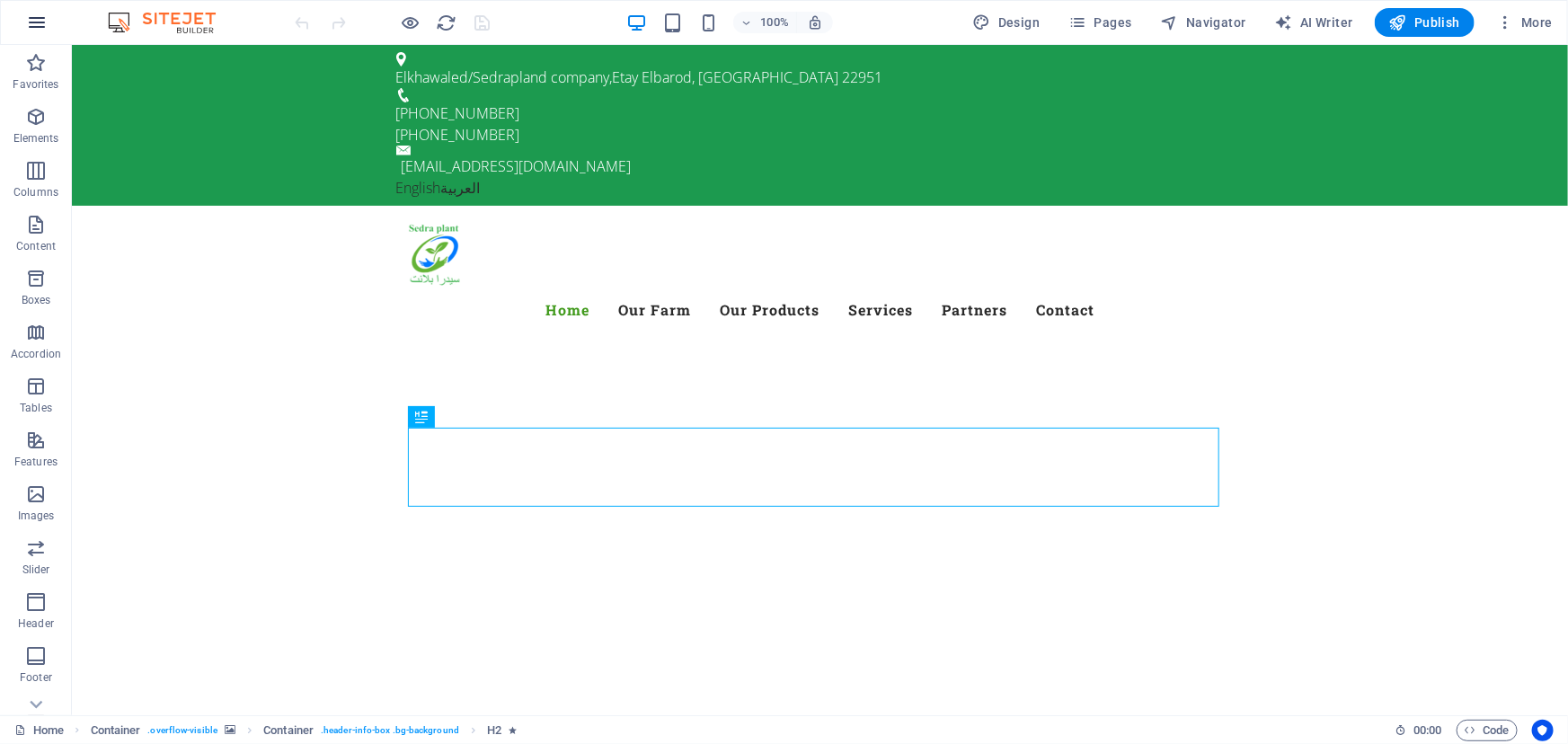
click at [40, 26] on icon "button" at bounding box center [36, 22] width 21 height 21
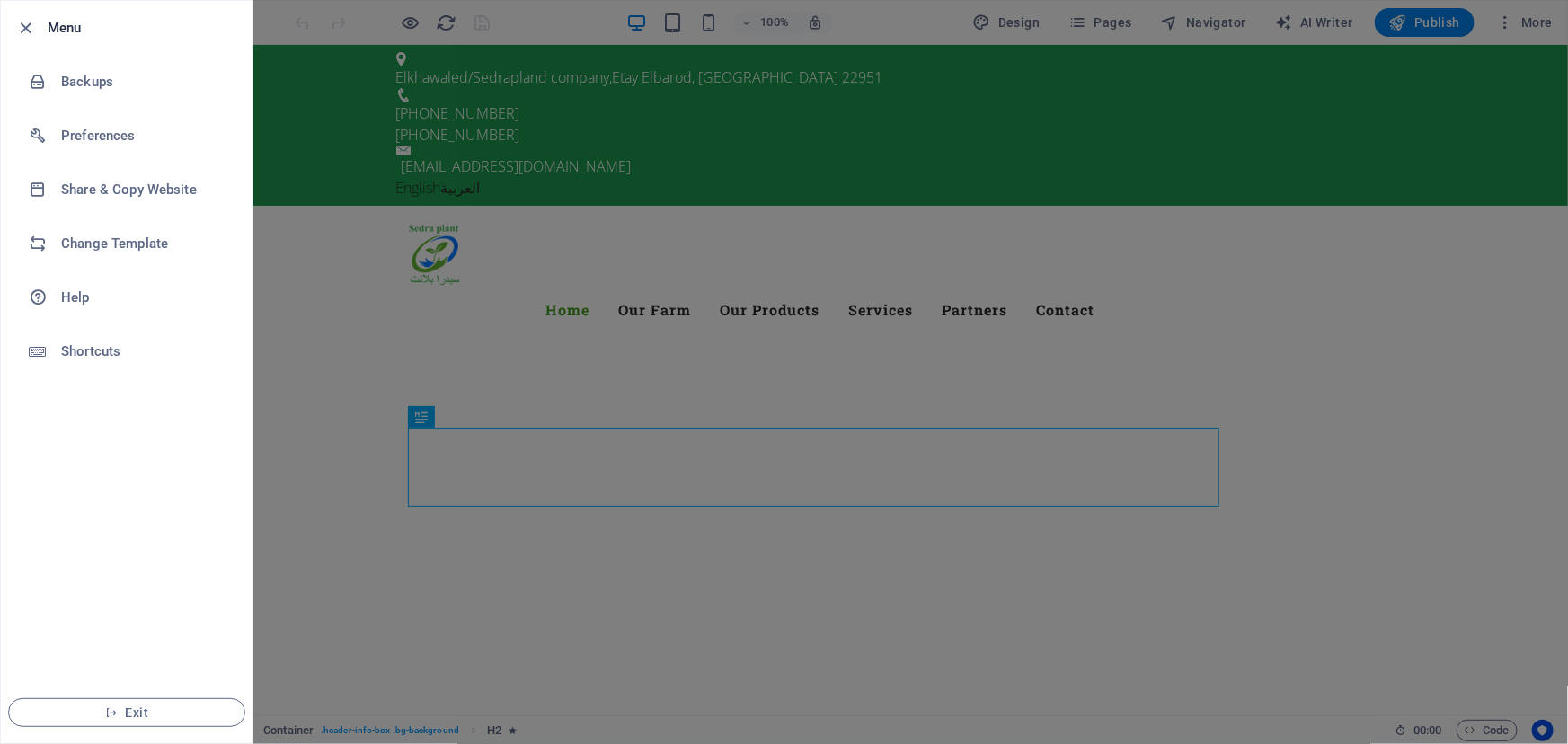
click at [1507, 14] on div at bounding box center [784, 372] width 1568 height 744
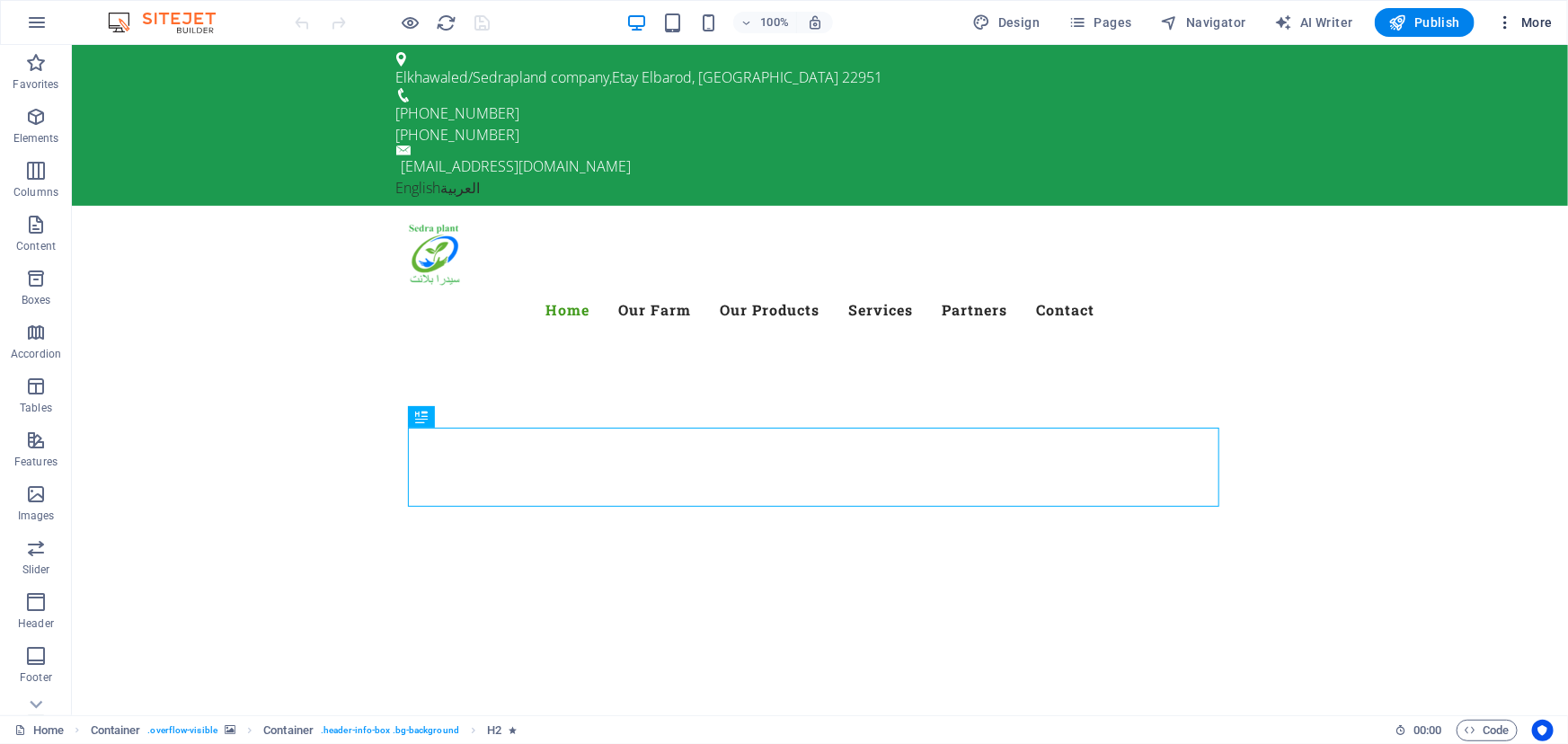
click at [1506, 16] on icon "button" at bounding box center [1505, 22] width 18 height 18
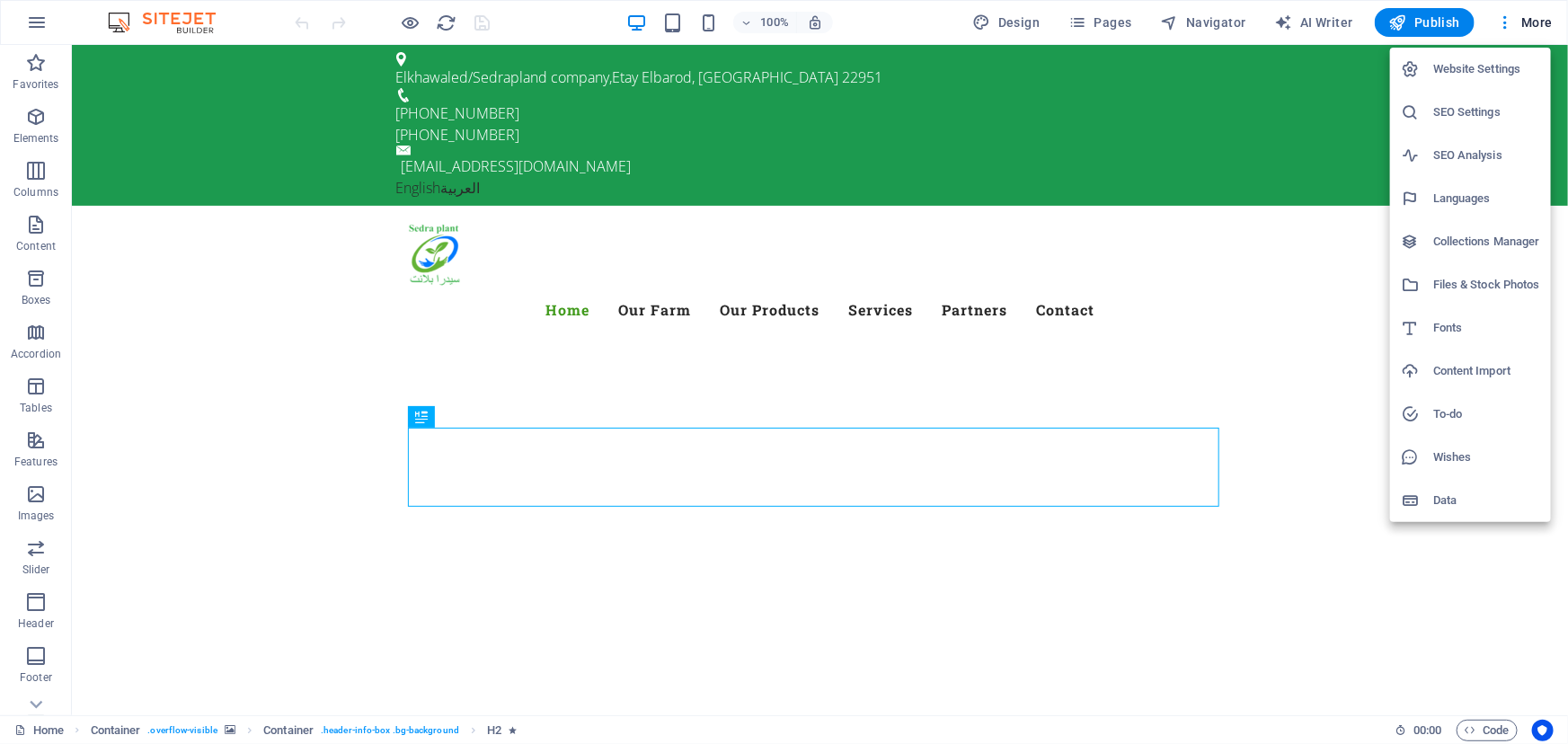
click at [1463, 69] on h6 "Website Settings" at bounding box center [1486, 69] width 106 height 21
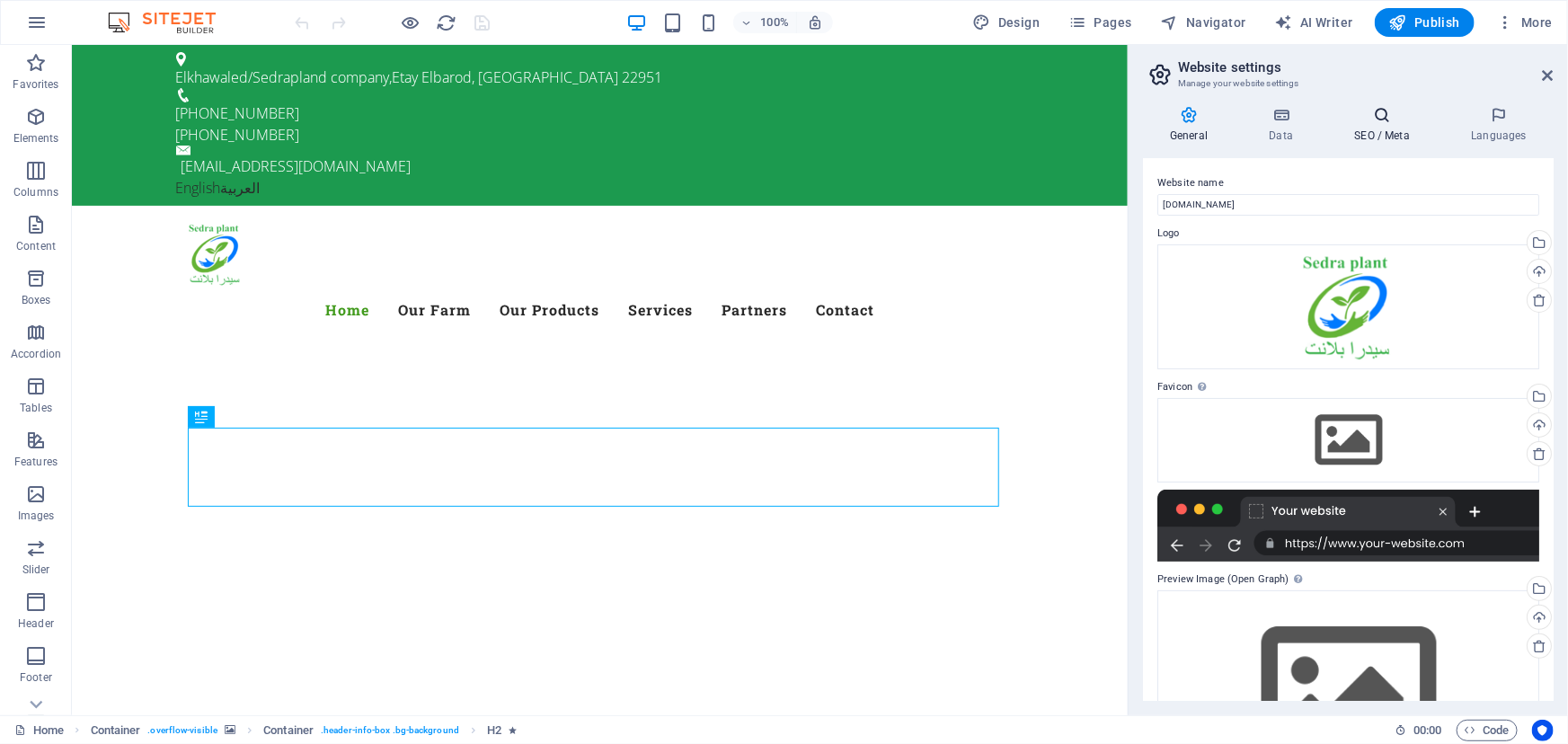
click at [1388, 124] on h4 "SEO / Meta" at bounding box center [1386, 125] width 117 height 37
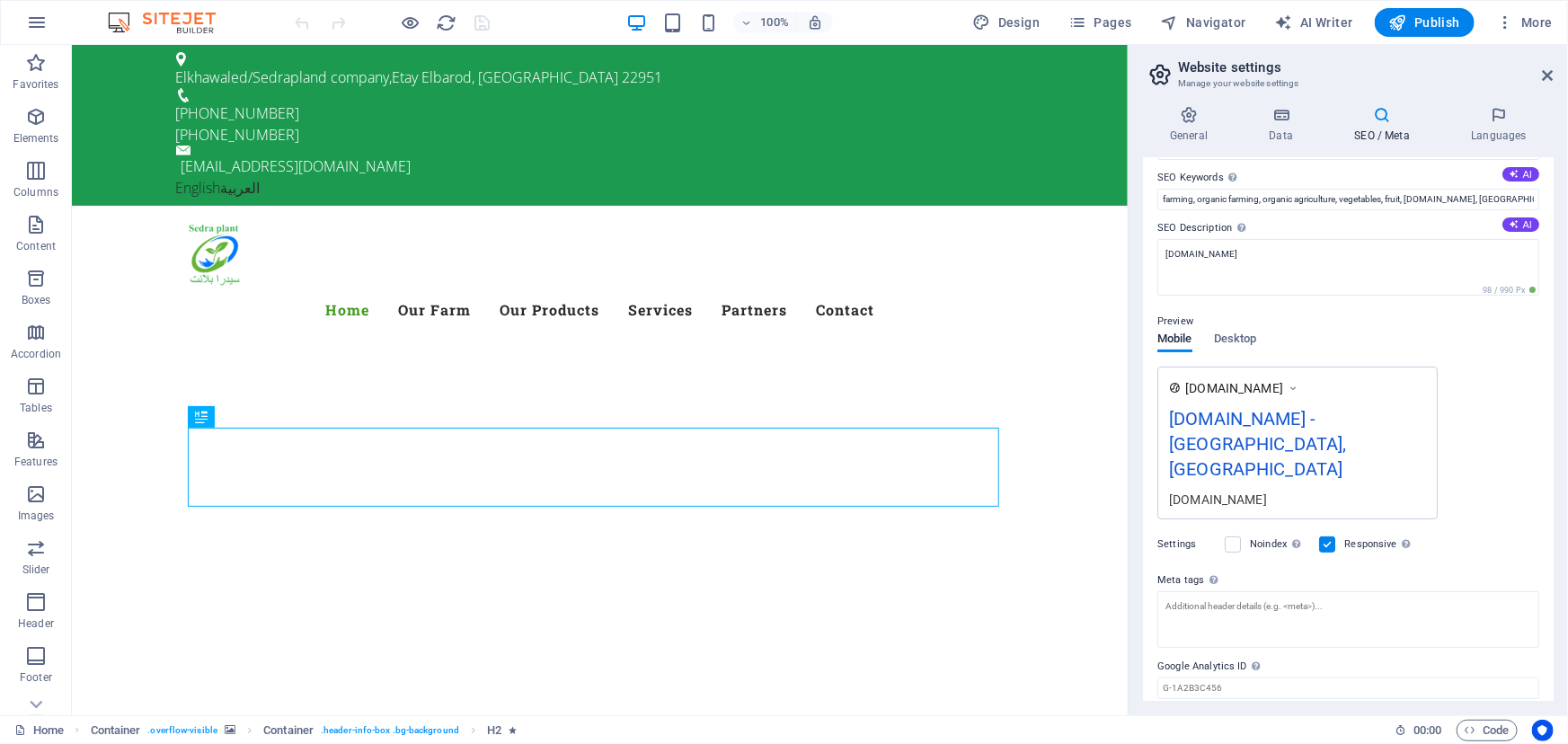
scroll to position [117, 0]
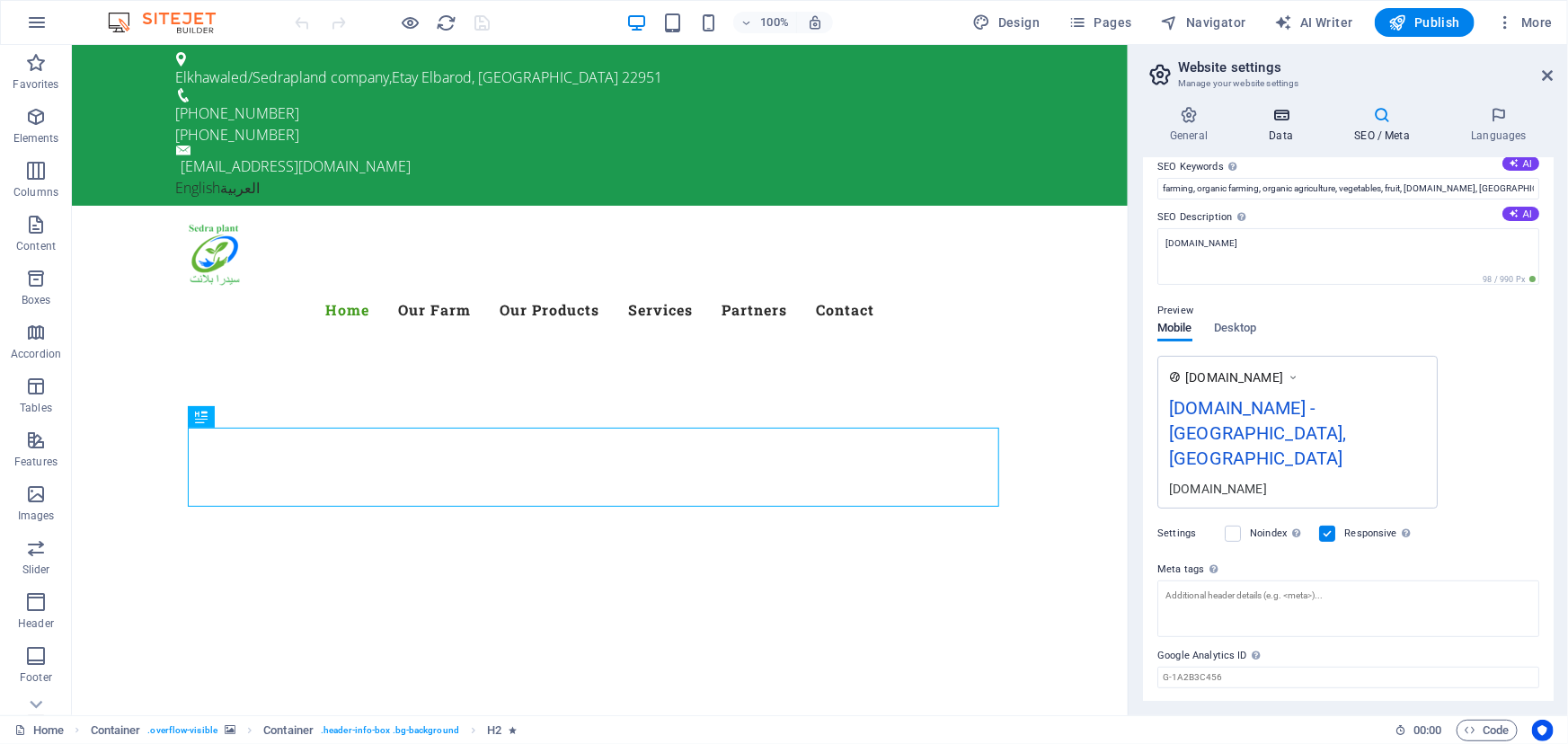
click at [1263, 119] on icon at bounding box center [1280, 115] width 78 height 18
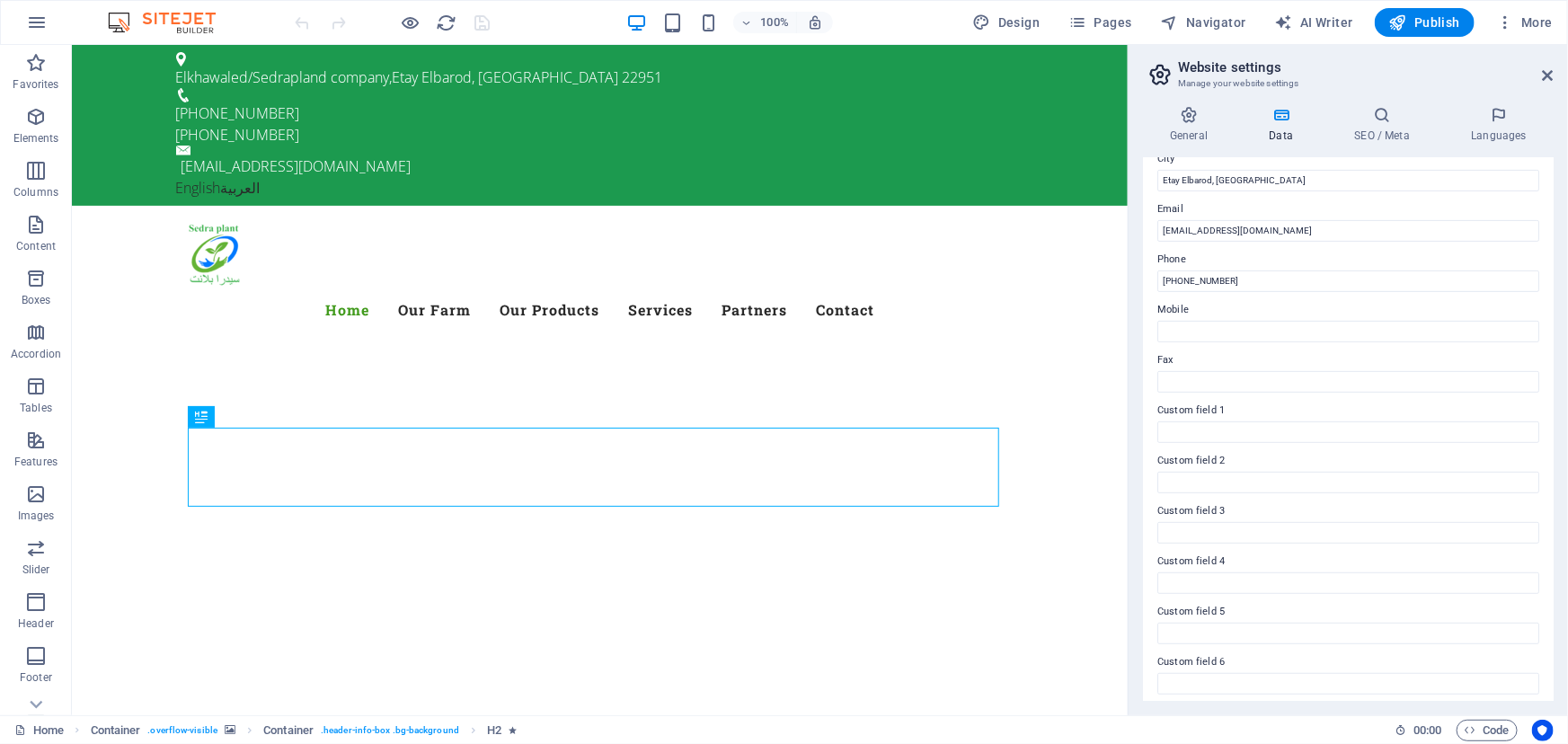
scroll to position [319, 0]
click at [1201, 122] on icon at bounding box center [1189, 115] width 92 height 18
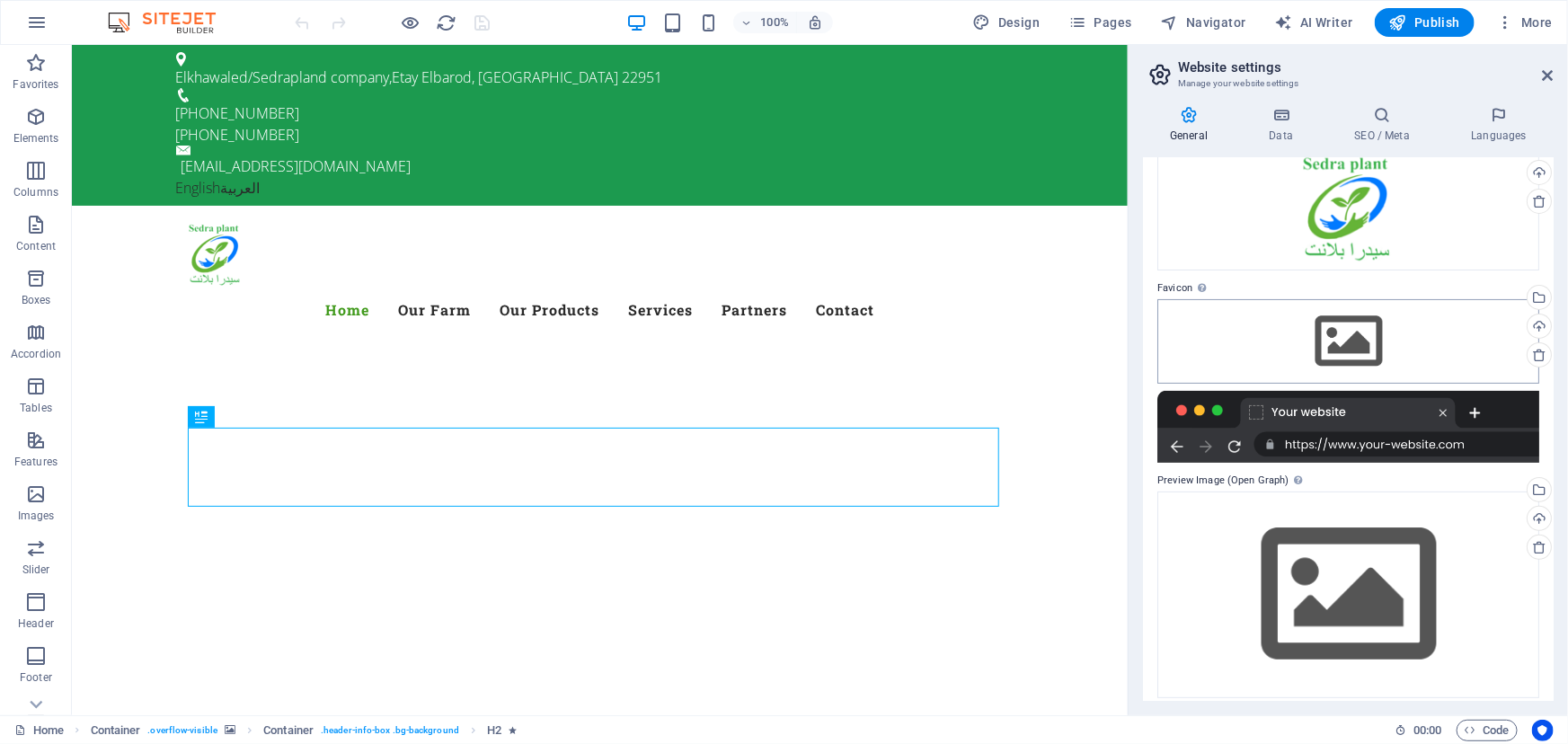
scroll to position [109, 0]
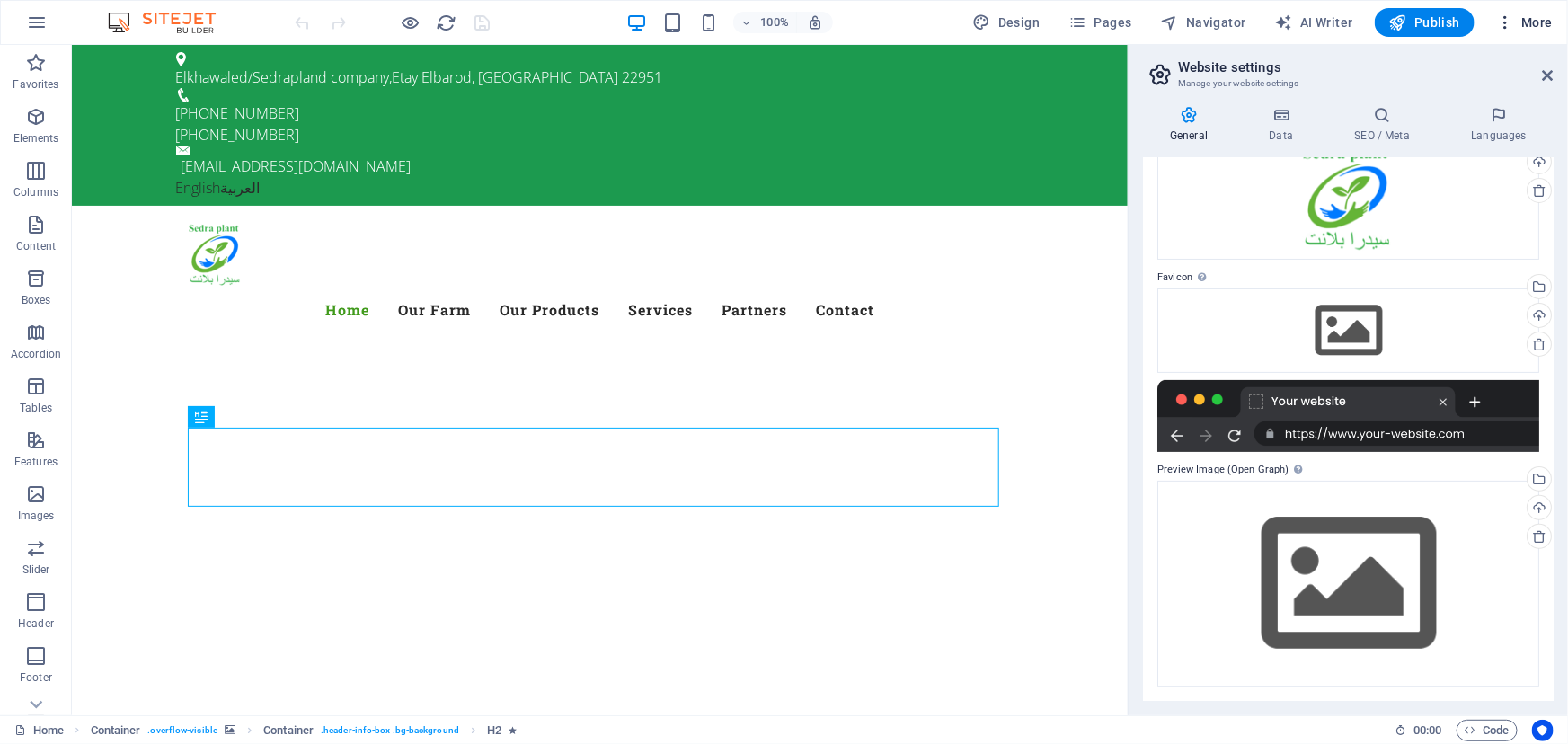
click at [1508, 20] on icon "button" at bounding box center [1505, 22] width 18 height 18
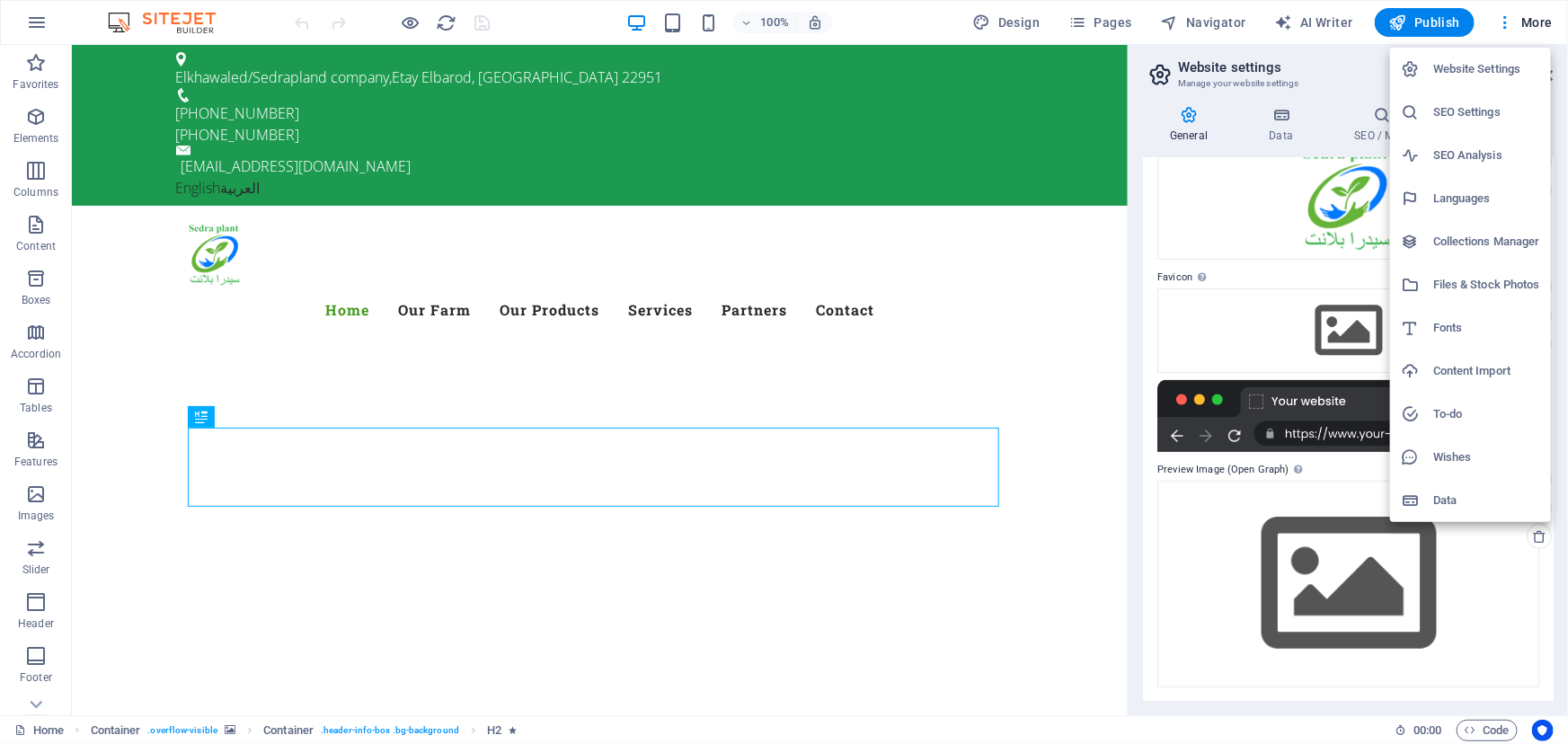
click at [1485, 111] on h6 "SEO Settings" at bounding box center [1486, 112] width 106 height 21
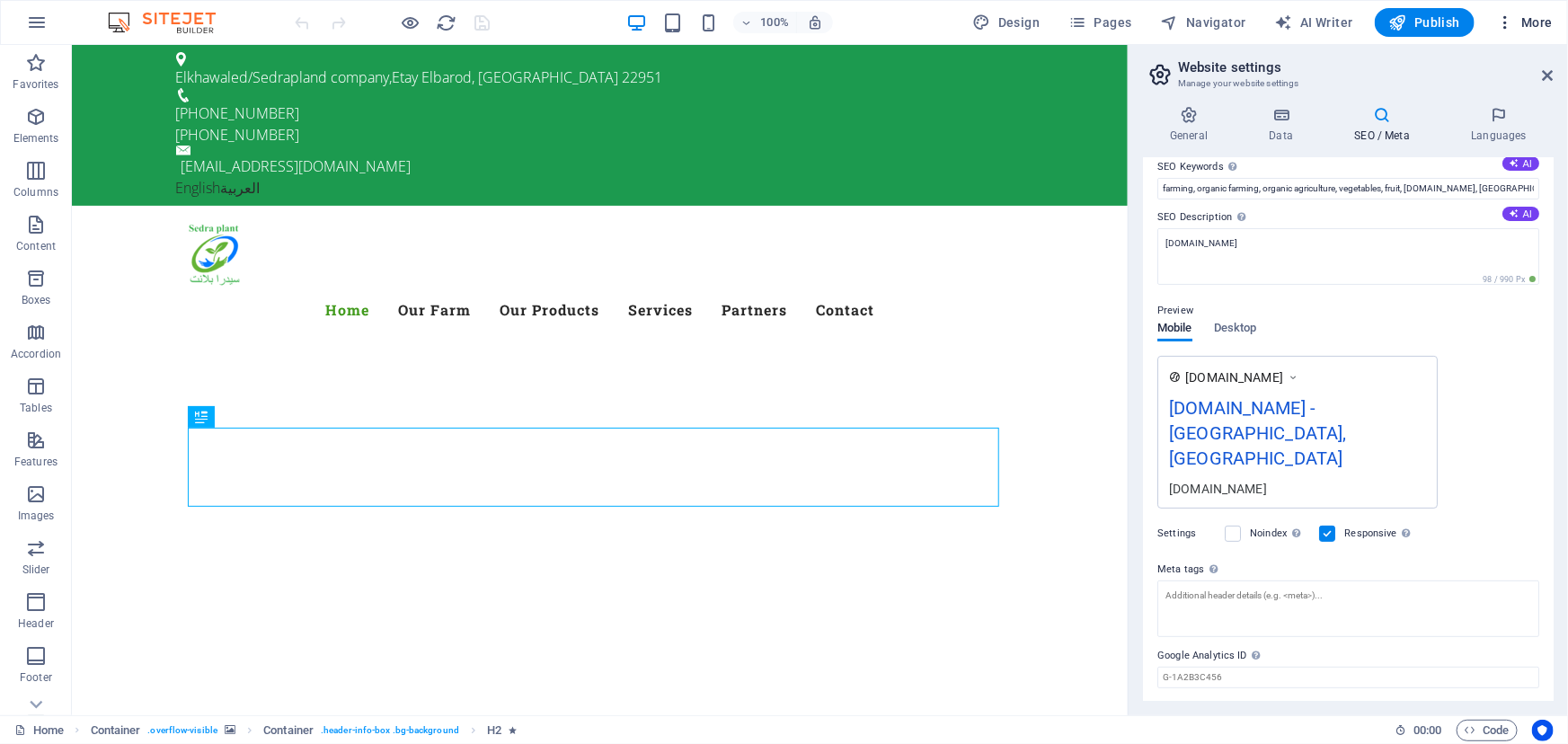
click at [1520, 13] on span "More" at bounding box center [1524, 22] width 57 height 18
